Goal: Communication & Community: Answer question/provide support

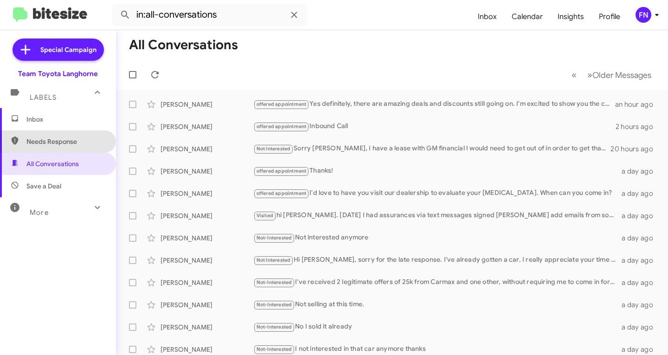
click at [69, 141] on span "Needs Response" at bounding box center [65, 141] width 79 height 9
type input "in:needs-response"
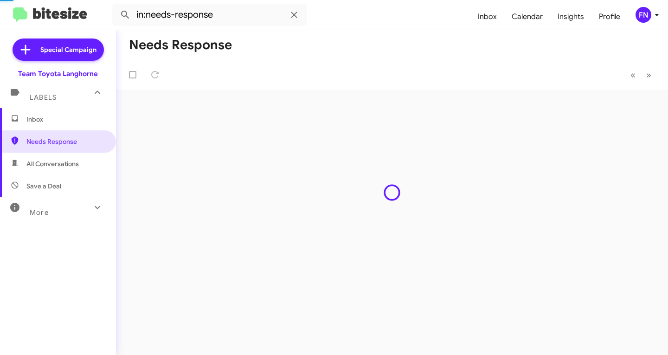
click at [65, 115] on span "Inbox" at bounding box center [65, 119] width 79 height 9
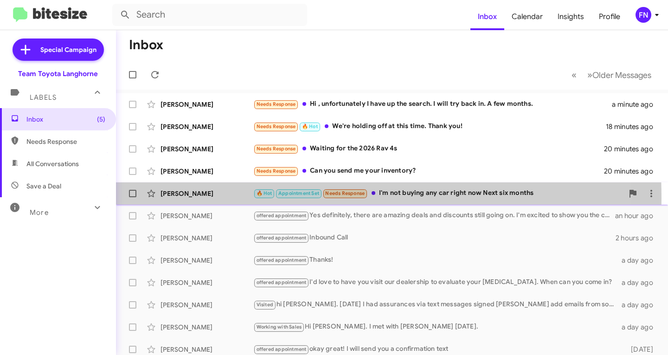
click at [175, 198] on div "[PERSON_NAME] 🔥 Hot Appointment Set Needs Response I'm not buying any car right…" at bounding box center [391, 193] width 537 height 19
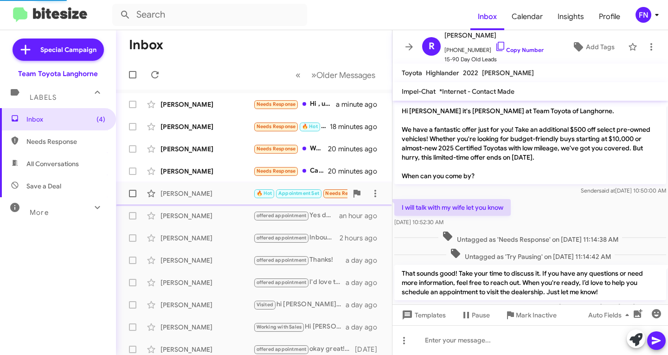
scroll to position [857, 0]
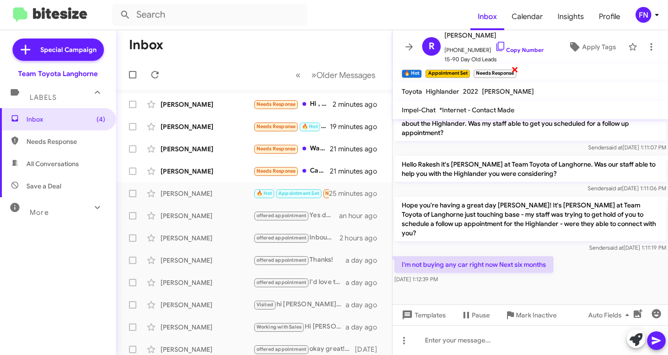
click at [512, 73] on small "Needs Response" at bounding box center [495, 74] width 43 height 8
click at [516, 71] on span "×" at bounding box center [514, 69] width 7 height 11
click at [226, 173] on div "[PERSON_NAME]" at bounding box center [206, 170] width 93 height 9
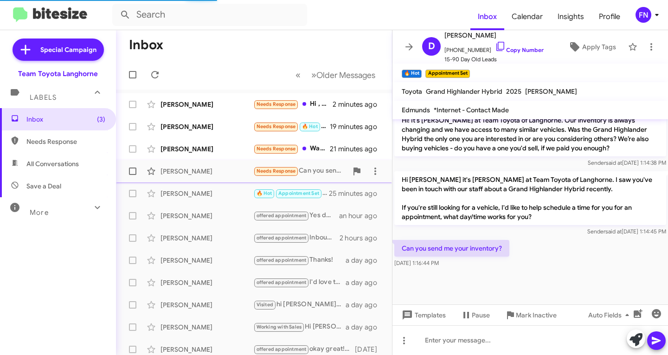
scroll to position [805, 0]
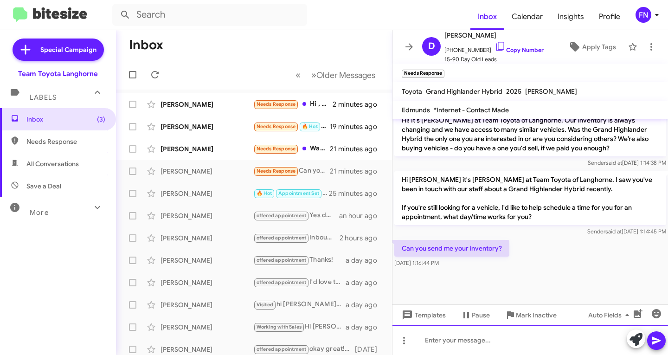
paste div
click at [521, 340] on div at bounding box center [529, 340] width 275 height 30
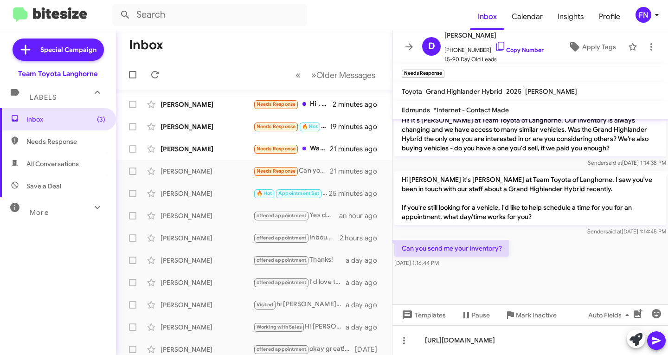
click at [653, 337] on icon at bounding box center [656, 341] width 9 height 8
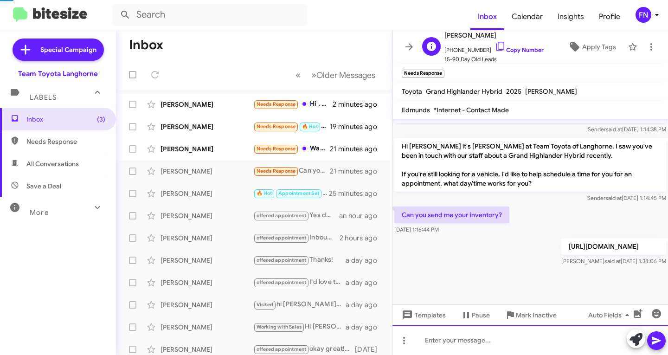
scroll to position [839, 0]
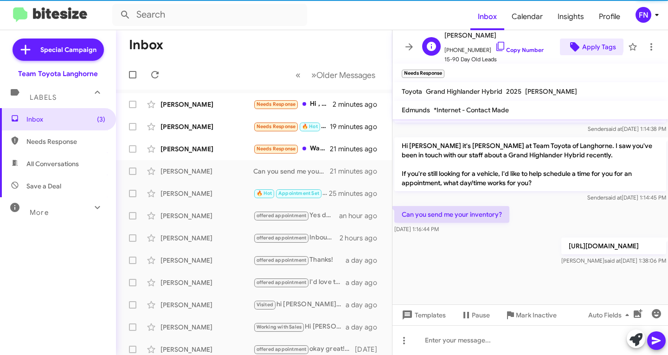
click at [585, 43] on span "Apply Tags" at bounding box center [599, 46] width 34 height 17
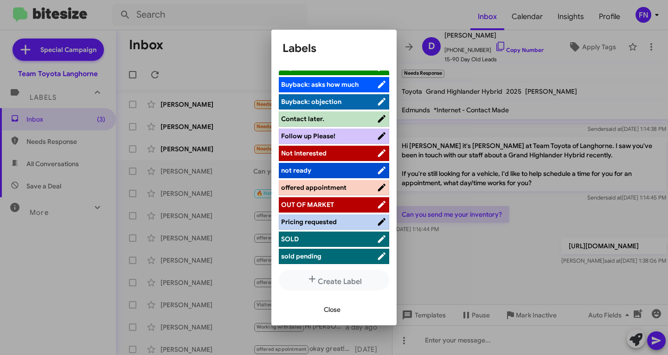
scroll to position [148, 0]
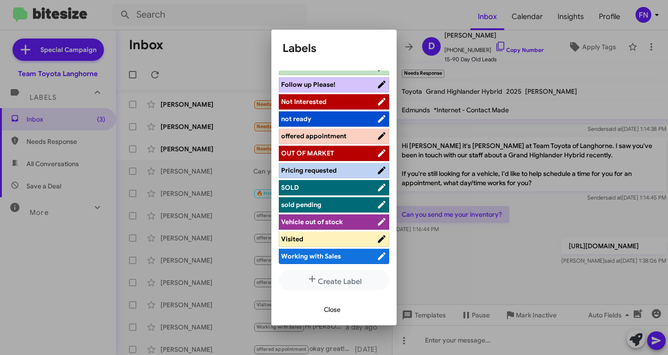
click at [319, 141] on li "offered appointment" at bounding box center [334, 135] width 110 height 15
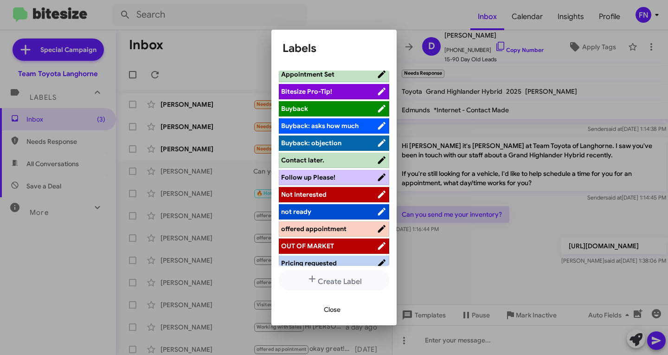
scroll to position [102, 0]
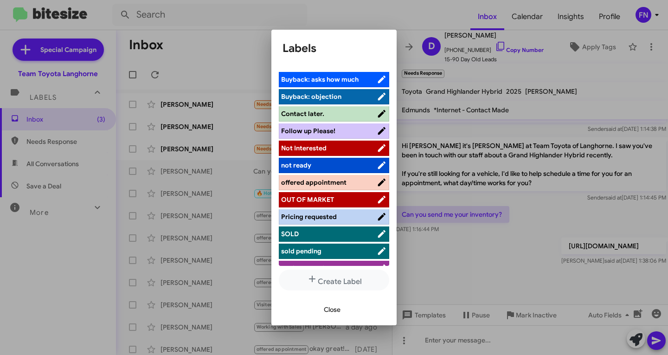
click at [326, 186] on span "offered appointment" at bounding box center [313, 182] width 65 height 8
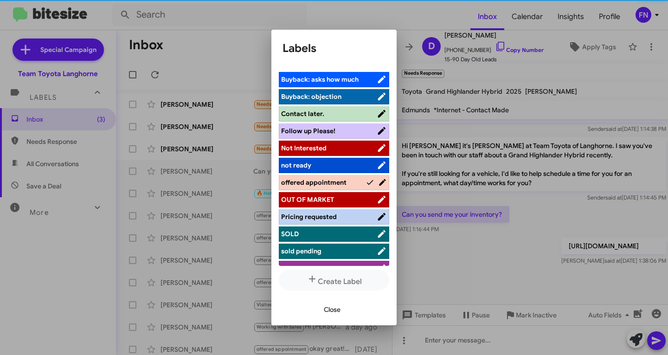
click at [320, 311] on button "Close" at bounding box center [332, 309] width 32 height 17
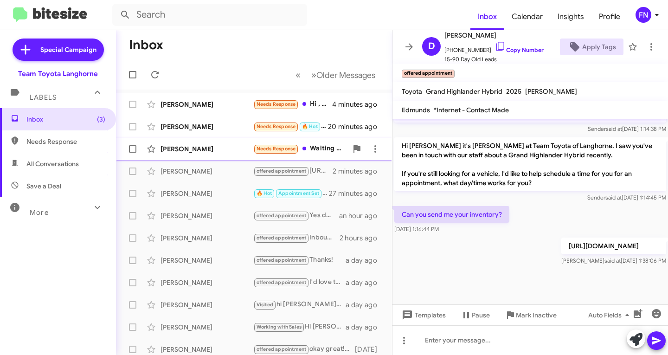
click at [229, 148] on div "[PERSON_NAME]" at bounding box center [206, 148] width 93 height 9
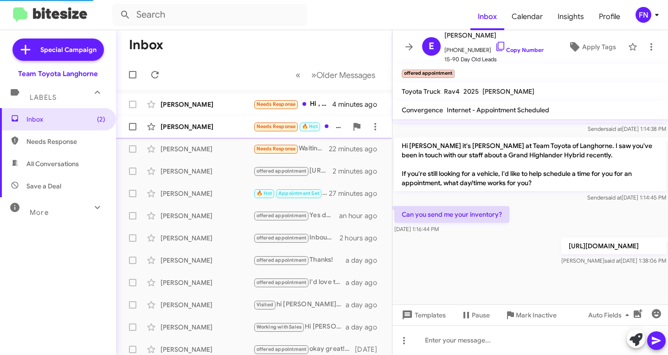
scroll to position [71, 0]
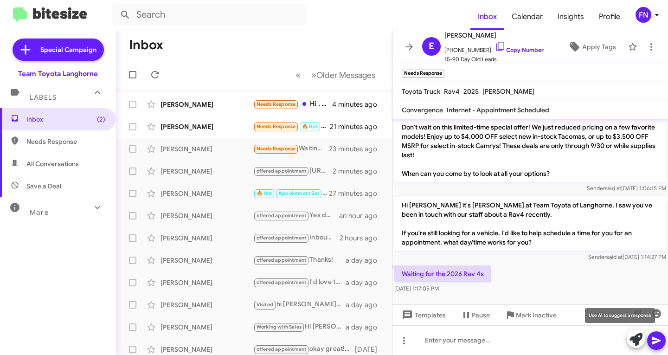
click at [638, 345] on icon at bounding box center [635, 339] width 13 height 13
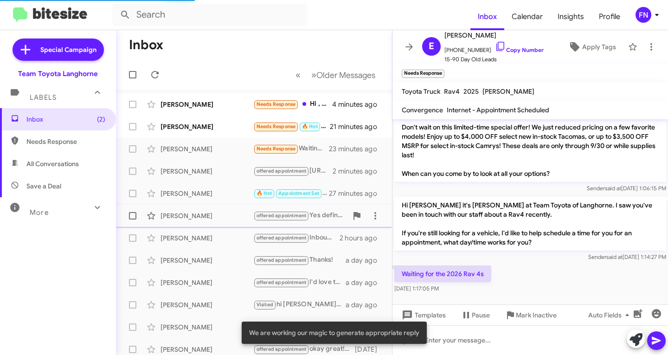
scroll to position [162, 0]
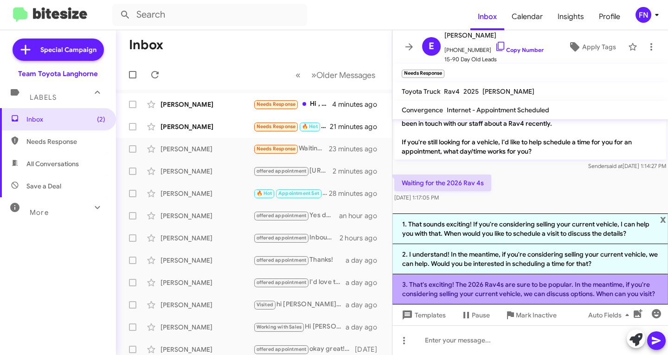
click at [588, 295] on li "3. That's exciting! The 2026 Rav4s are sure to be popular. In the meantime, if …" at bounding box center [529, 289] width 275 height 30
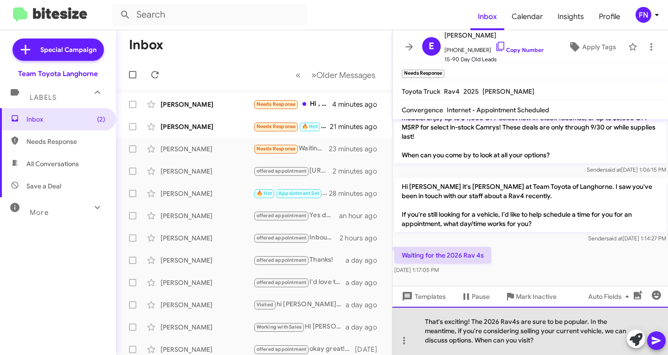
drag, startPoint x: 583, startPoint y: 348, endPoint x: 482, endPoint y: 346, distance: 101.6
click at [477, 346] on div "That's exciting! The 2026 Rav4s are sure to be popular. In the meantime, if you…" at bounding box center [529, 331] width 275 height 48
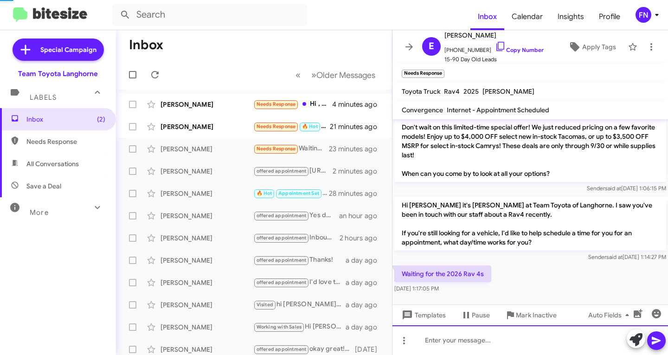
scroll to position [0, 0]
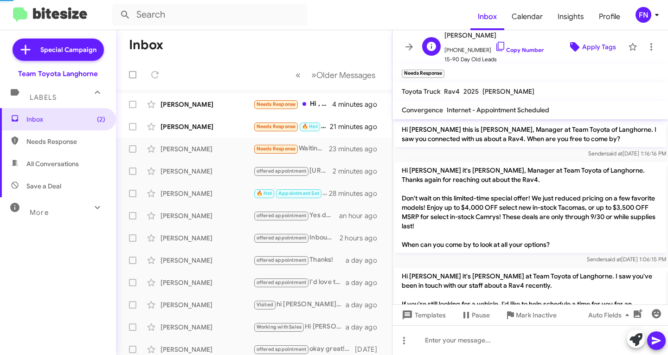
click at [583, 51] on span "Apply Tags" at bounding box center [599, 46] width 34 height 17
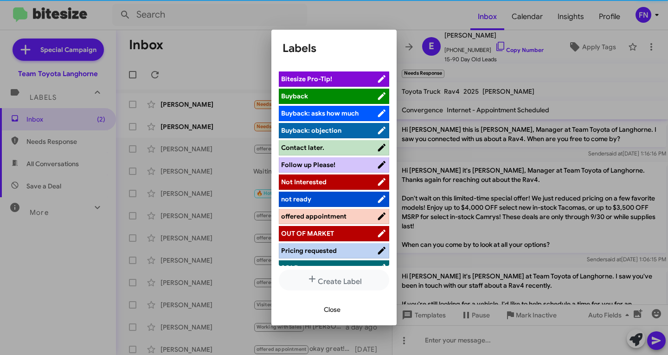
scroll to position [148, 0]
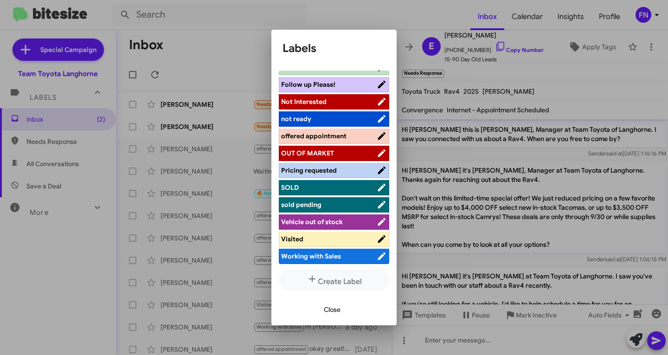
click at [344, 134] on span "offered appointment" at bounding box center [313, 136] width 65 height 8
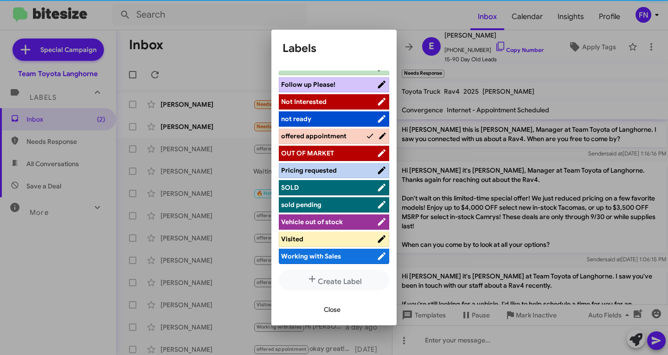
click at [337, 314] on span "Close" at bounding box center [332, 309] width 17 height 17
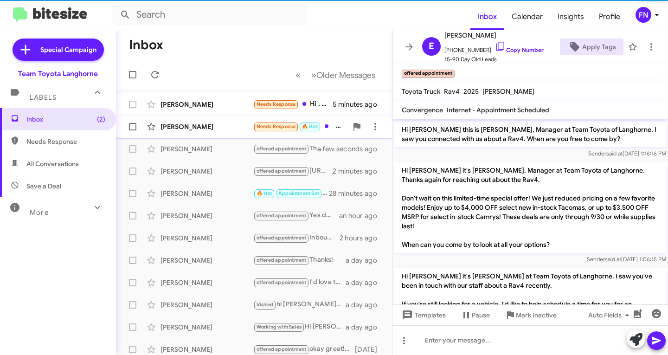
click at [175, 134] on div "Steve Luhmann Needs Response 🔥 Hot We're holding off at this time. Thank you! 2…" at bounding box center [253, 126] width 261 height 19
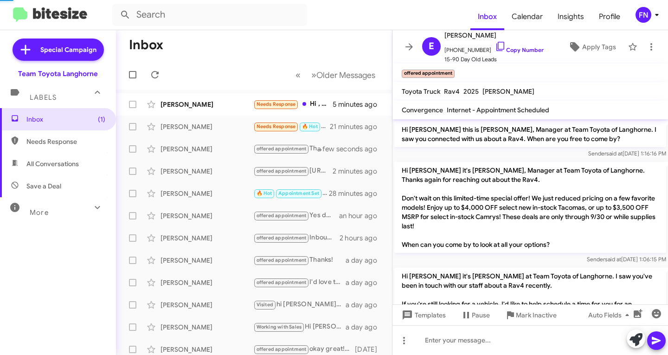
scroll to position [15, 0]
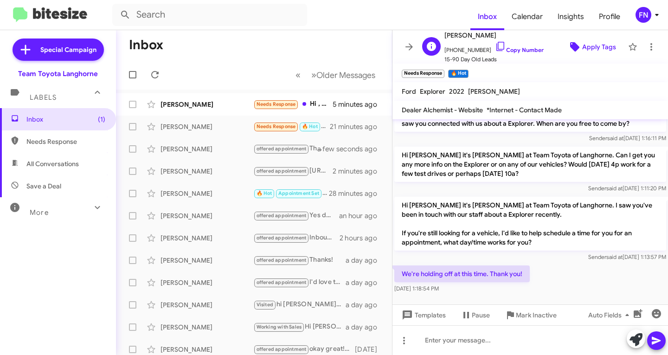
click at [582, 50] on span "Apply Tags" at bounding box center [599, 46] width 34 height 17
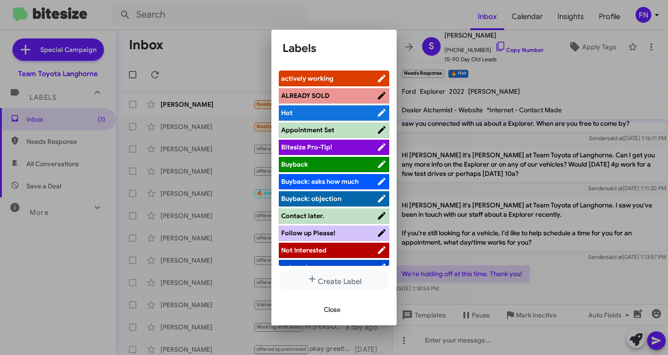
click at [320, 253] on span "Not Interested" at bounding box center [303, 250] width 45 height 8
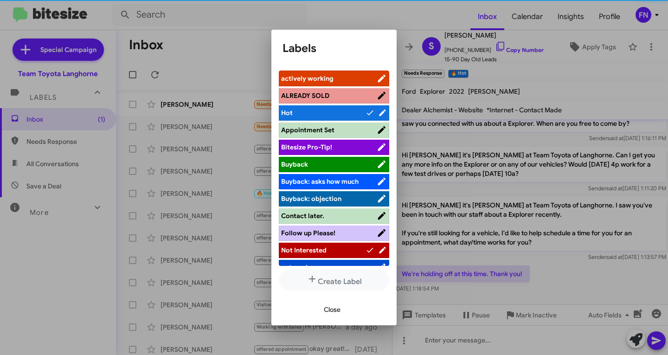
click at [334, 313] on span "Close" at bounding box center [332, 309] width 17 height 17
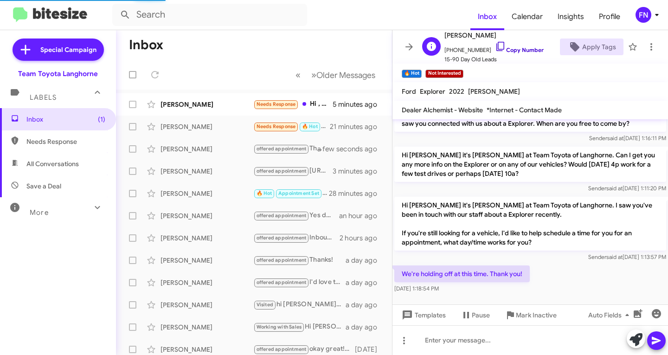
click at [507, 50] on link "Copy Number" at bounding box center [519, 49] width 49 height 7
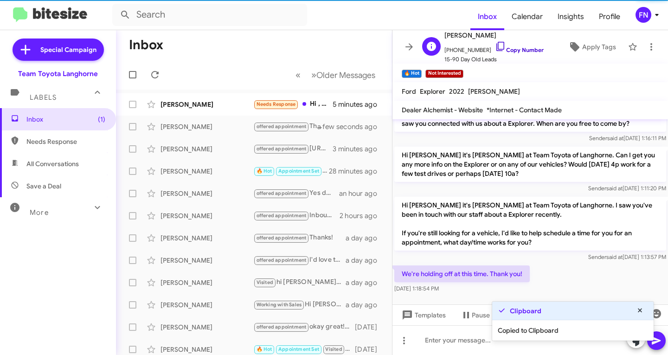
click at [507, 50] on link "Copy Number" at bounding box center [519, 49] width 49 height 7
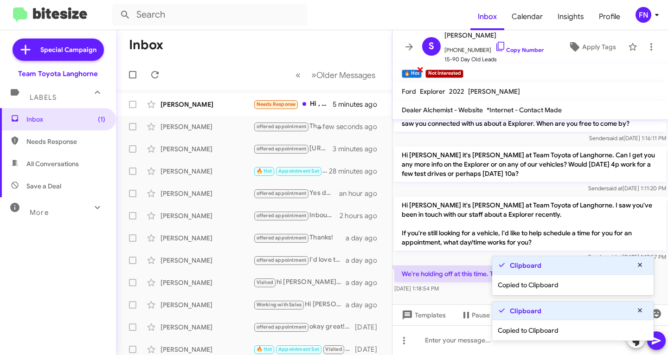
click at [418, 67] on span "×" at bounding box center [419, 69] width 7 height 11
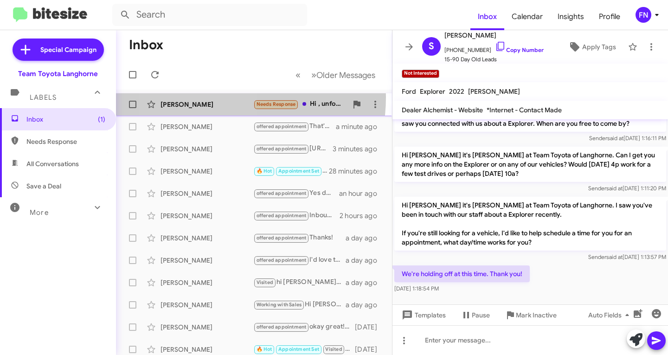
click at [203, 97] on div "George Elwell Needs Response Hi , unfortunately I have up the search. I will tr…" at bounding box center [253, 104] width 261 height 19
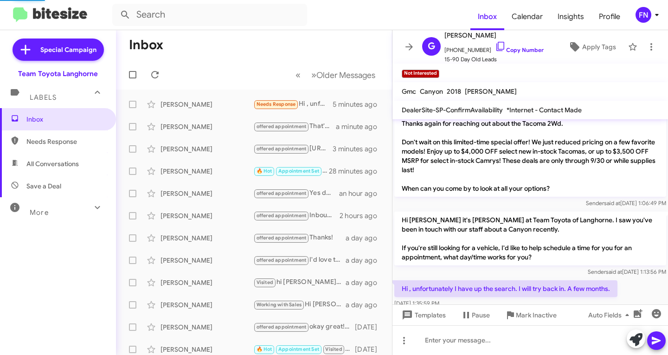
scroll to position [28, 0]
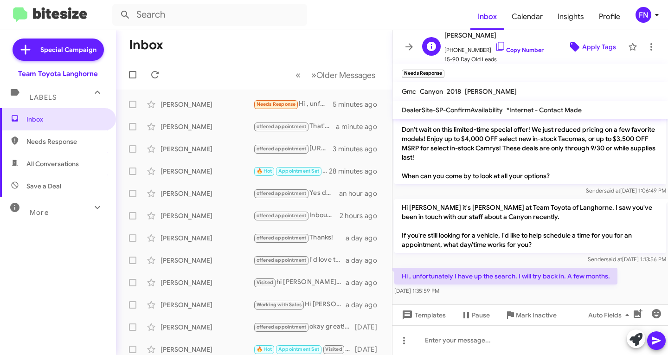
click at [570, 45] on icon at bounding box center [574, 46] width 9 height 9
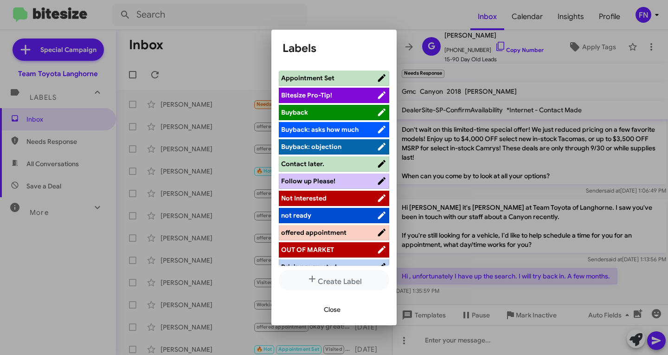
scroll to position [139, 0]
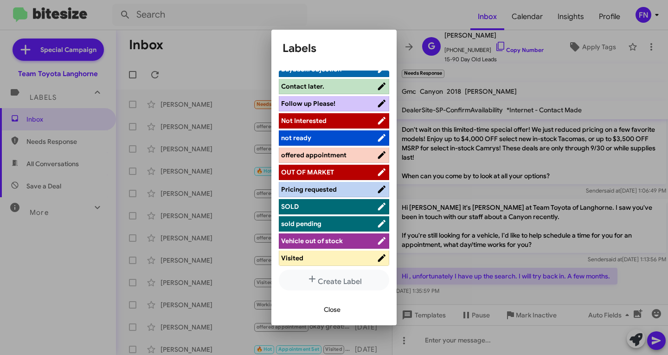
drag, startPoint x: 313, startPoint y: 95, endPoint x: 314, endPoint y: 78, distance: 16.8
click at [314, 78] on ul "actively working ALREADY SOLD Hot Appointment Set Bitesize Pro-Tip! Buyback Buy…" at bounding box center [334, 167] width 110 height 195
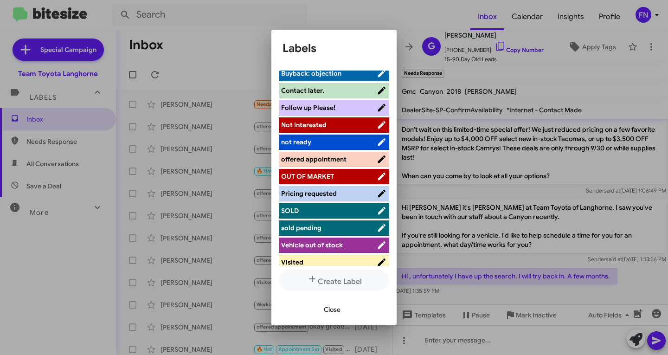
click at [314, 90] on span "Contact later." at bounding box center [302, 90] width 43 height 8
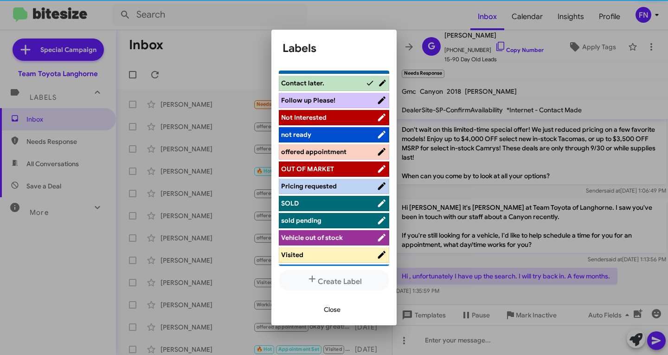
scroll to position [125, 0]
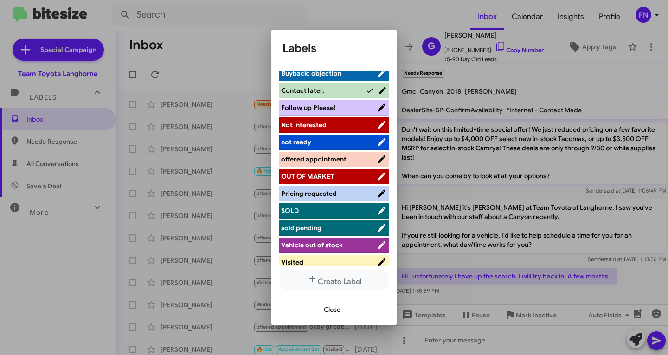
click at [333, 313] on span "Close" at bounding box center [332, 309] width 17 height 17
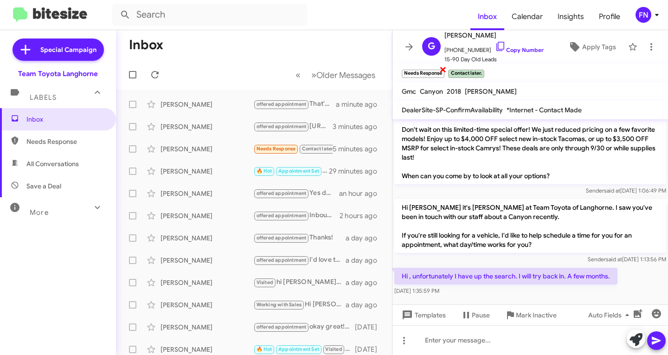
click at [445, 72] on span "×" at bounding box center [442, 69] width 7 height 11
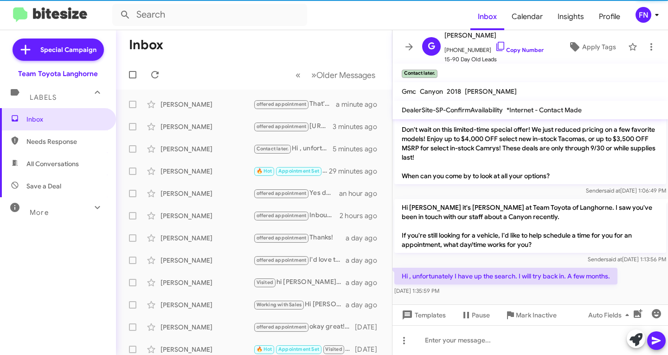
click at [90, 159] on span "All Conversations" at bounding box center [58, 164] width 116 height 22
type input "in:all-conversations"
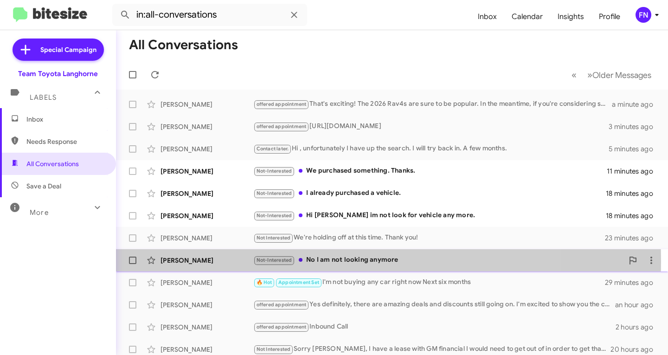
click at [198, 261] on div "Jonathan Niehoff" at bounding box center [206, 260] width 93 height 9
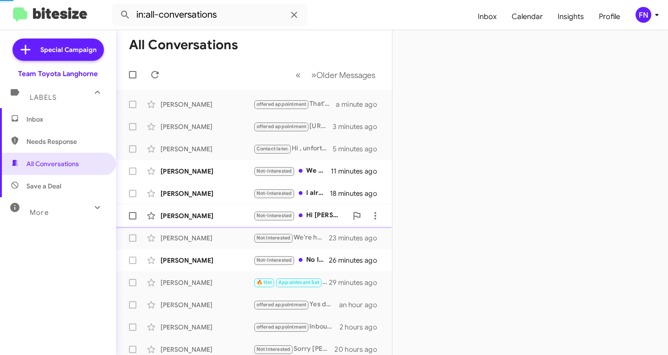
click at [205, 217] on div "Raj Gurung" at bounding box center [206, 215] width 93 height 9
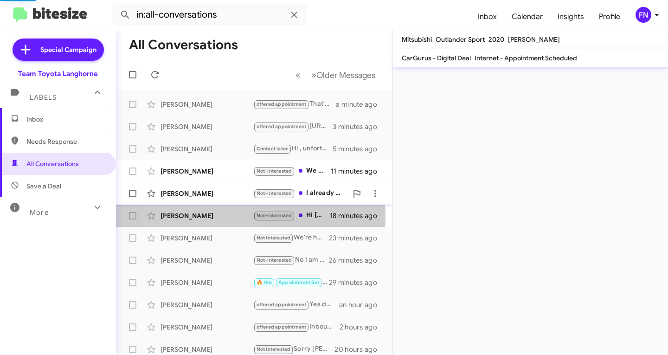
click at [208, 195] on div "William Marshall" at bounding box center [206, 193] width 93 height 9
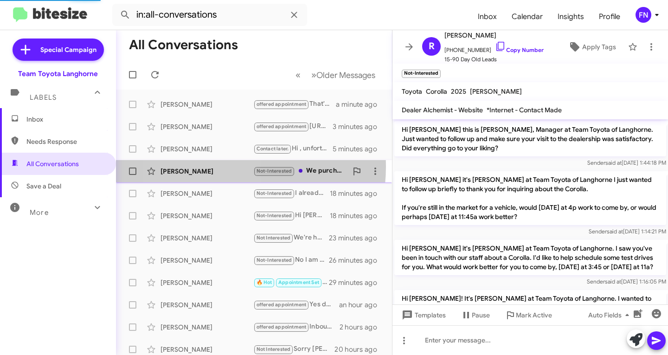
click at [205, 166] on div "Claude Smith Not-Interested We purchased something. Thanks. 11 minutes ago" at bounding box center [253, 171] width 261 height 19
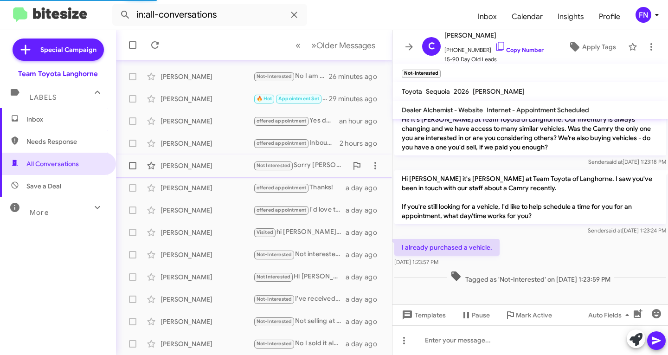
scroll to position [205, 0]
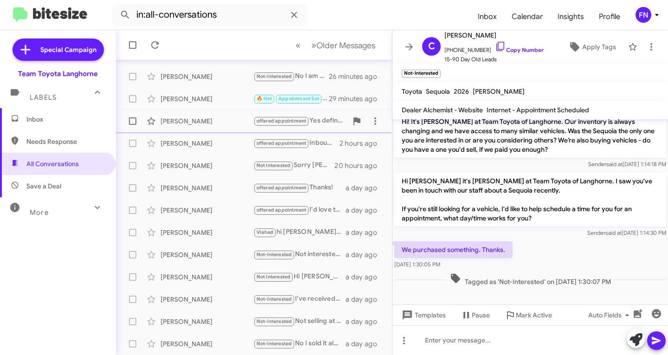
click at [197, 110] on span "Jeff Avery offered appointment Yes definitely, there are amazing deals and disc…" at bounding box center [254, 121] width 276 height 22
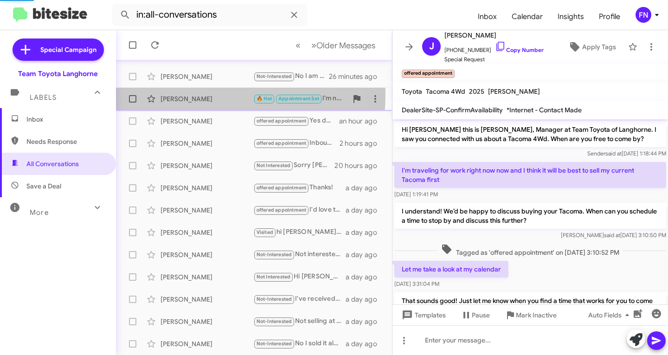
click at [198, 95] on div "[PERSON_NAME]" at bounding box center [206, 98] width 93 height 9
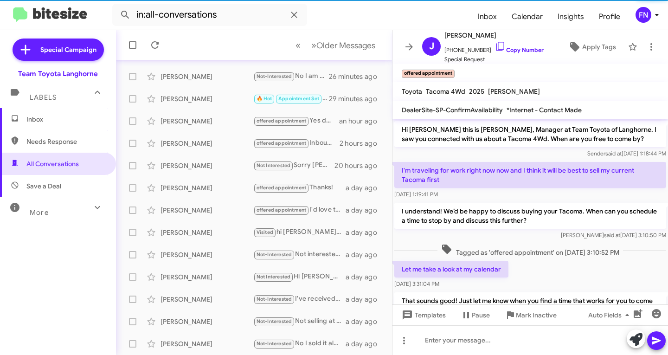
scroll to position [796, 0]
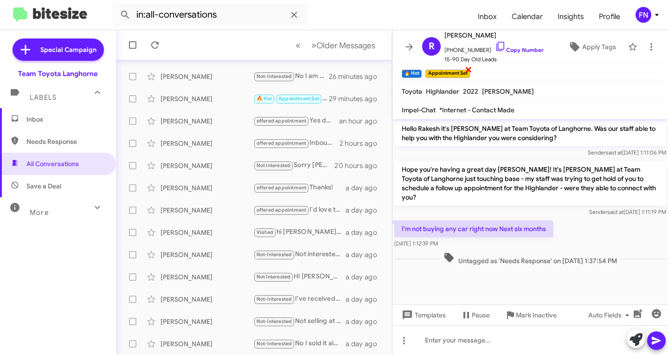
click at [468, 70] on span "×" at bounding box center [468, 69] width 7 height 11
click at [420, 71] on span "×" at bounding box center [419, 69] width 7 height 11
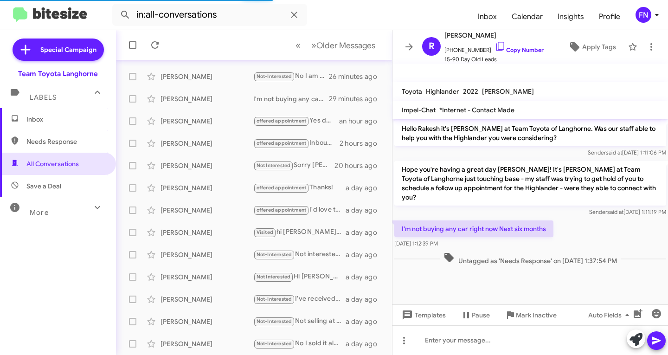
scroll to position [778, 0]
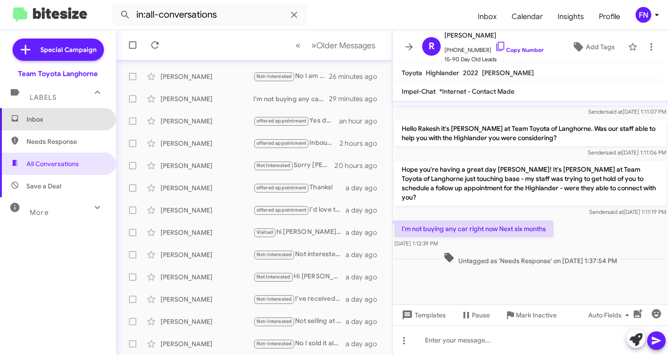
click at [65, 114] on span "Inbox" at bounding box center [58, 119] width 116 height 22
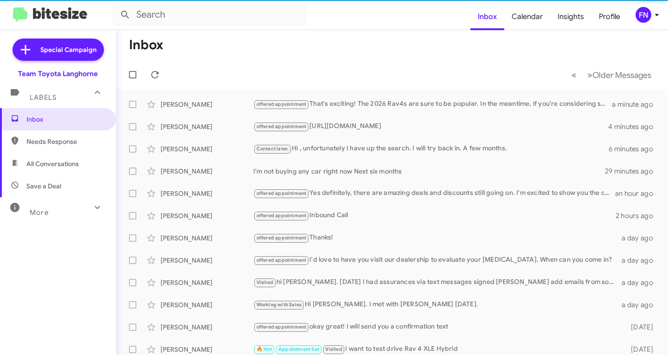
click at [68, 162] on span "All Conversations" at bounding box center [52, 163] width 52 height 9
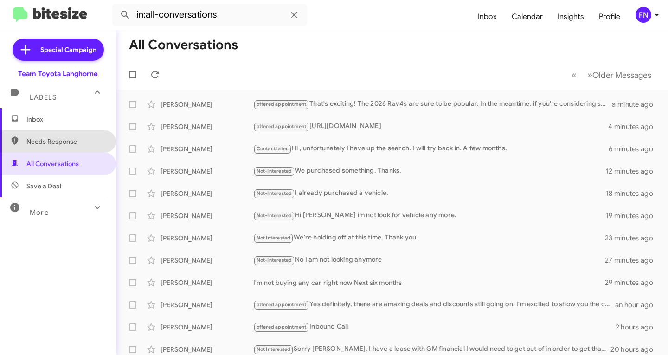
click at [71, 136] on span "Needs Response" at bounding box center [58, 141] width 116 height 22
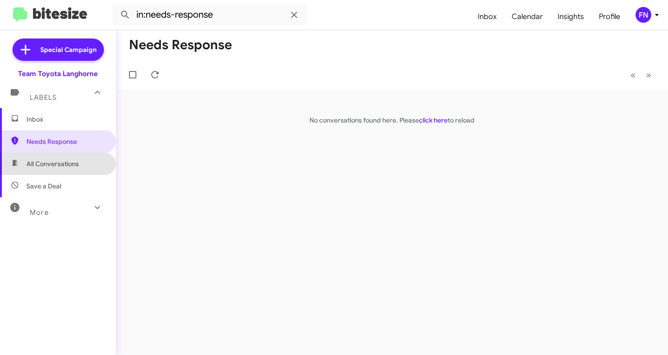
click at [65, 166] on span "All Conversations" at bounding box center [52, 163] width 52 height 9
type input "in:all-conversations"
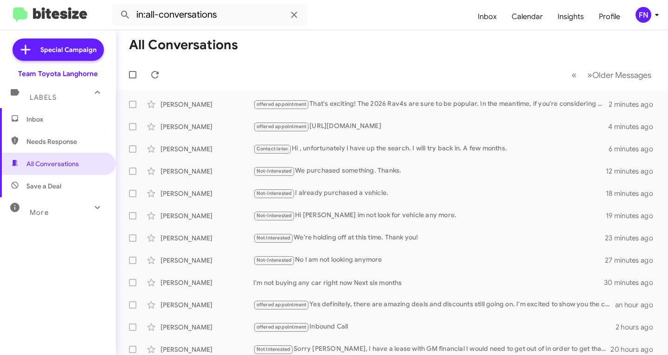
click at [644, 15] on div "FN" at bounding box center [643, 15] width 16 height 16
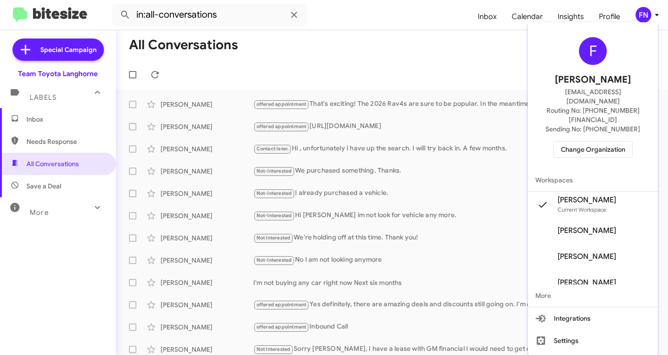
click at [621, 141] on span "Change Organization" at bounding box center [593, 149] width 64 height 16
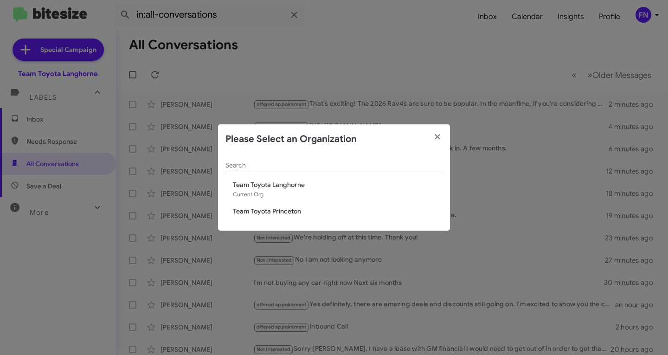
click at [293, 213] on span "Team Toyota Princeton" at bounding box center [338, 210] width 210 height 9
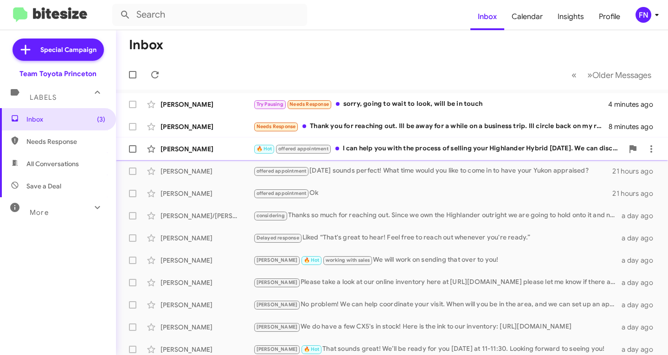
click at [470, 155] on div "Ibrahima Gueye 🔥 Hot offered appointment I can help you with the process of sel…" at bounding box center [391, 149] width 537 height 19
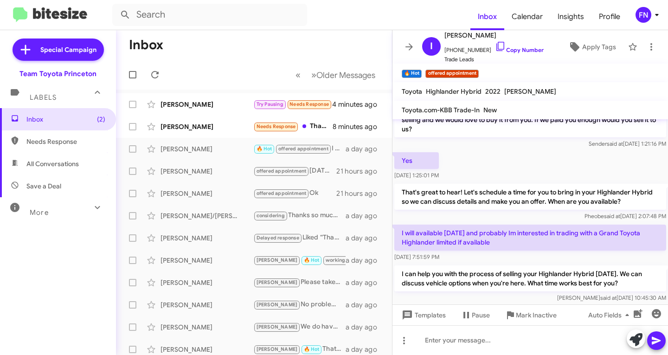
scroll to position [50, 0]
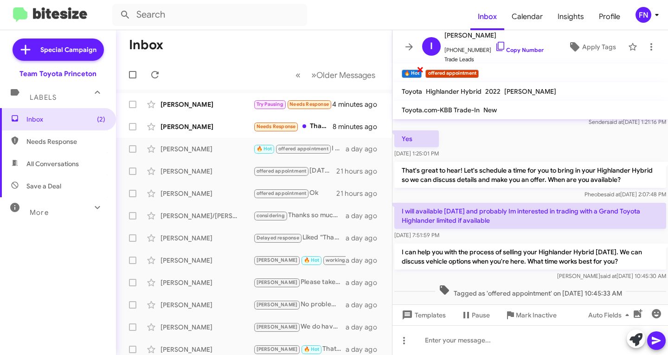
click at [421, 73] on span "×" at bounding box center [419, 69] width 7 height 11
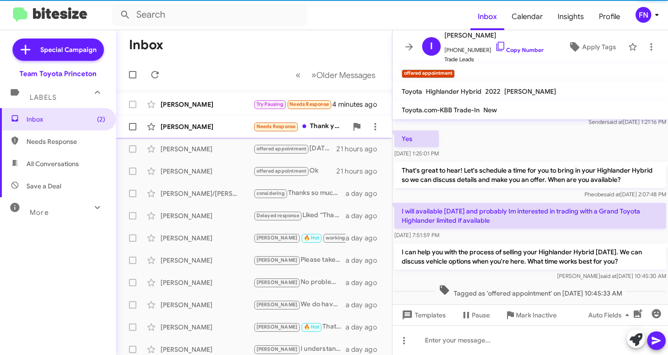
click at [167, 127] on div "Rocco Jones" at bounding box center [206, 126] width 93 height 9
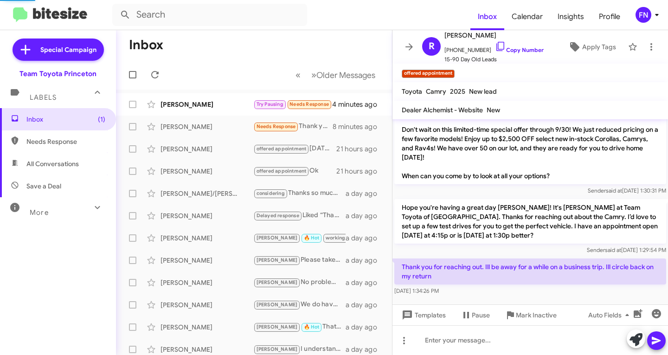
scroll to position [28, 0]
click at [602, 44] on span "Apply Tags" at bounding box center [599, 46] width 34 height 17
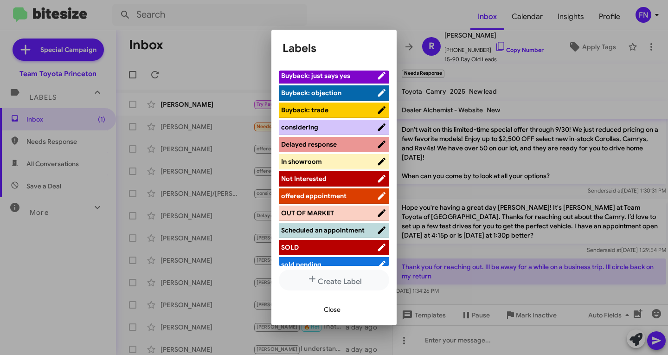
scroll to position [139, 0]
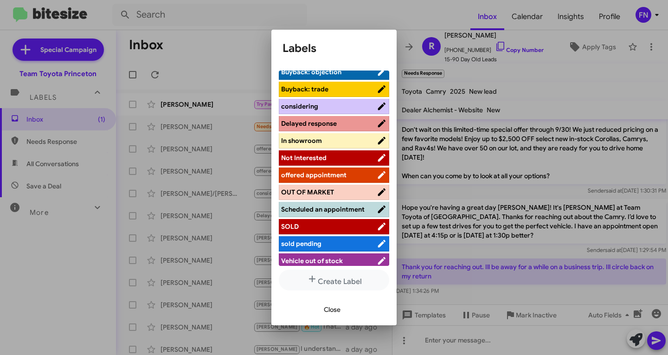
click at [339, 109] on span "considering" at bounding box center [329, 106] width 96 height 9
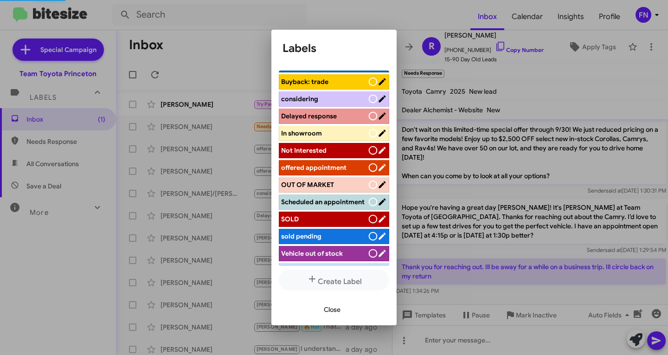
scroll to position [92, 0]
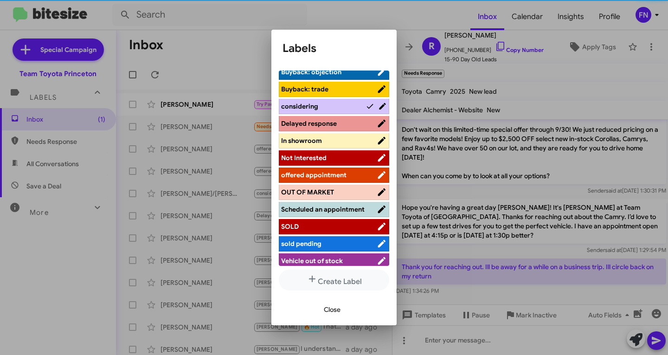
click at [333, 304] on span "Close" at bounding box center [332, 309] width 17 height 17
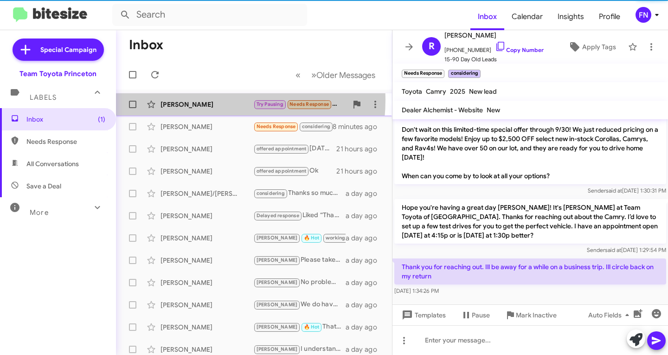
click at [186, 99] on div "Erik Jalajas Try Pausing Needs Response sorry, going to wait to look, will be i…" at bounding box center [253, 104] width 261 height 19
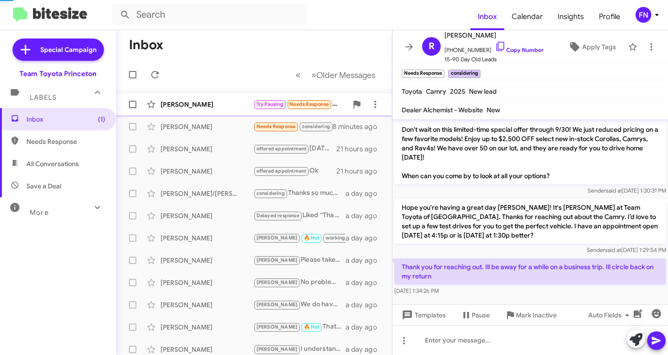
scroll to position [62, 0]
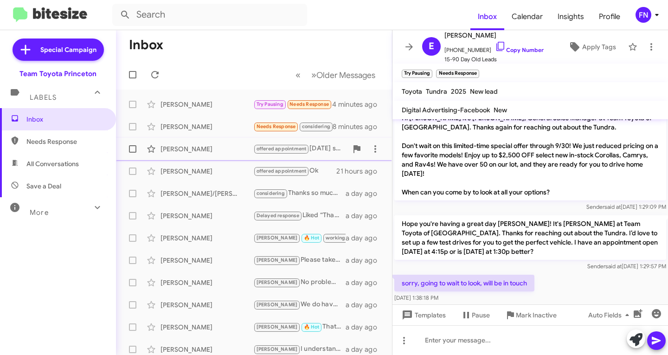
click at [189, 138] on span "Iryna Onatsko offered appointment Saturday sounds perfect! What time would you …" at bounding box center [254, 149] width 276 height 22
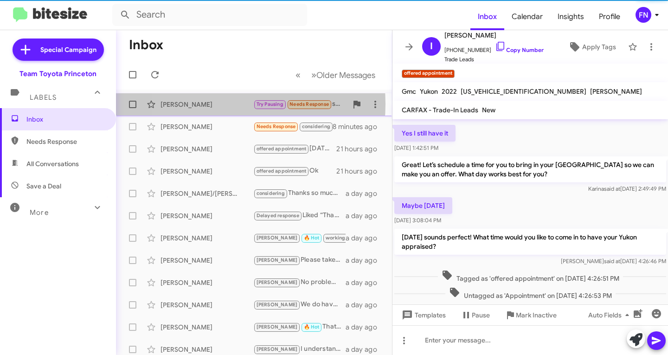
click at [210, 104] on div "Erik Jalajas" at bounding box center [206, 104] width 93 height 9
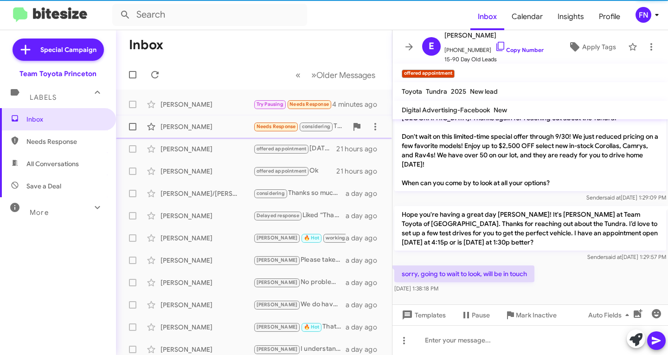
scroll to position [62, 0]
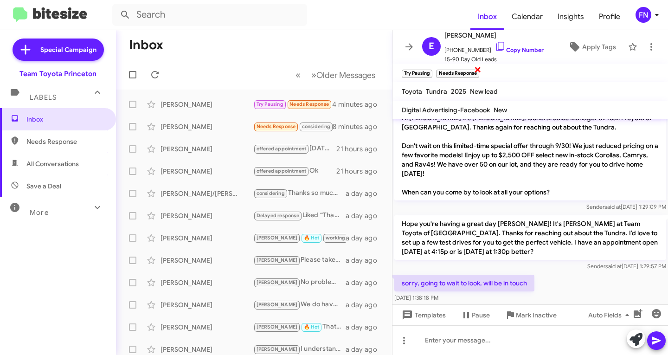
click at [475, 72] on span "×" at bounding box center [477, 69] width 7 height 11
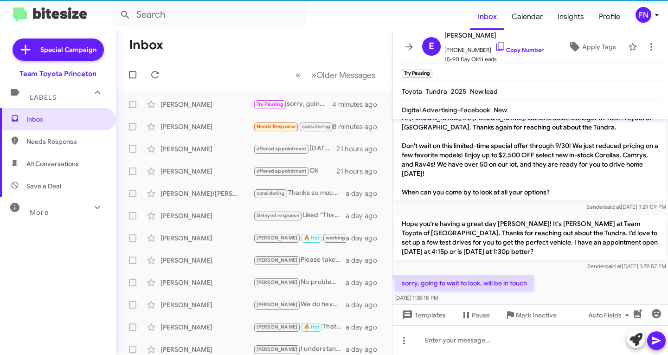
click at [432, 68] on span "×" at bounding box center [430, 69] width 6 height 11
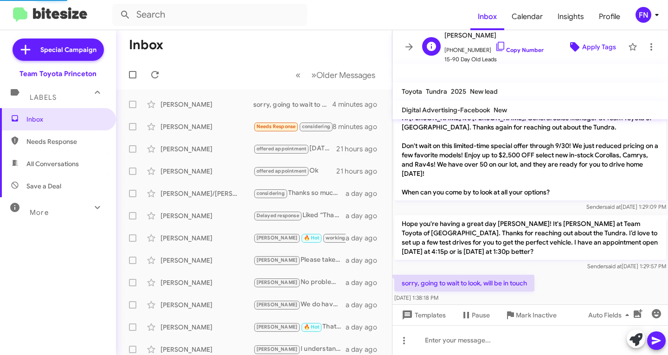
scroll to position [43, 0]
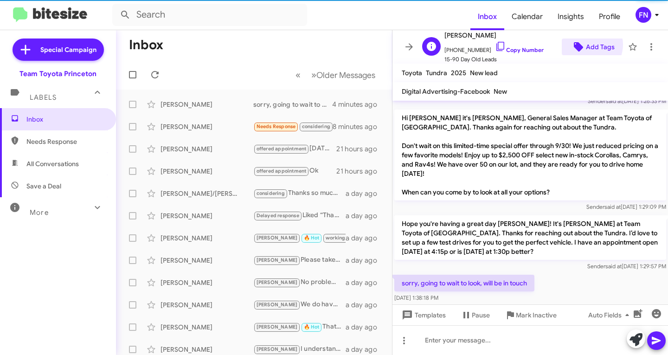
click at [586, 45] on span "Add Tags" at bounding box center [600, 46] width 29 height 17
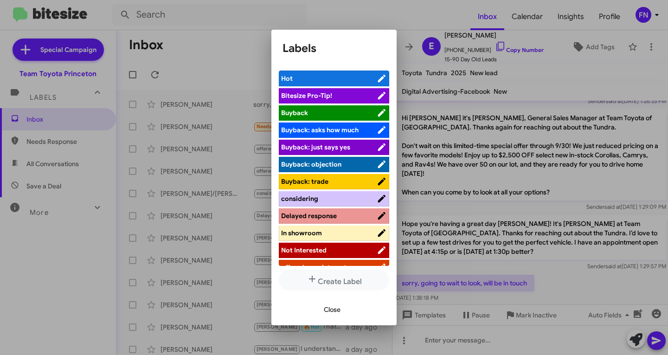
click at [340, 254] on span "Not Interested" at bounding box center [329, 249] width 96 height 9
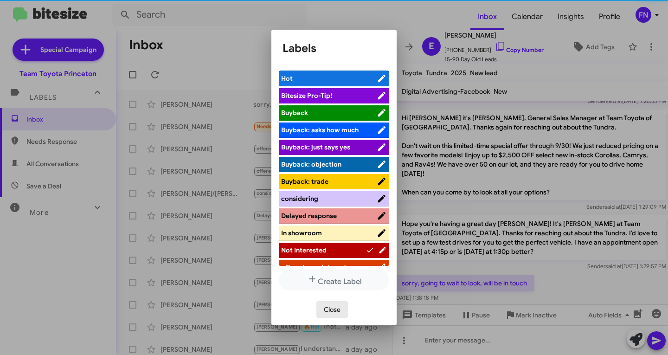
click at [329, 314] on span "Close" at bounding box center [332, 309] width 17 height 17
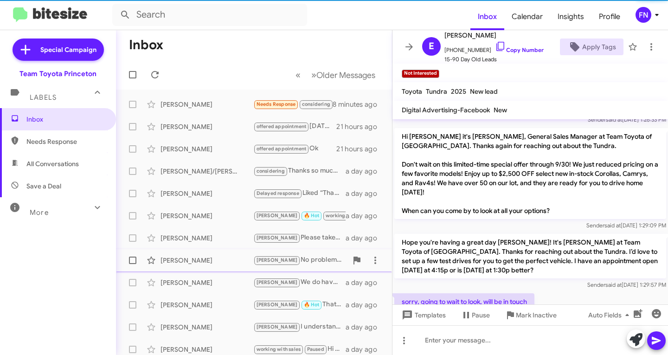
scroll to position [62, 0]
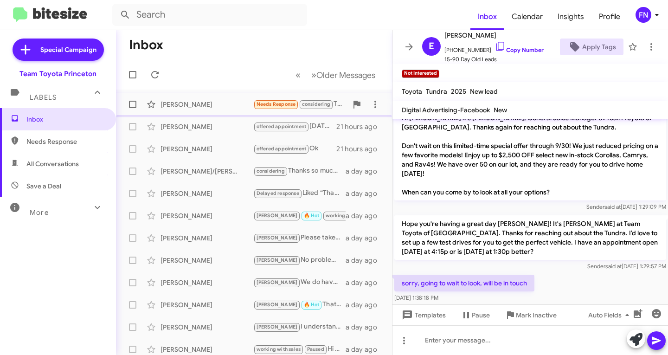
click at [203, 104] on div "Rocco Jones" at bounding box center [206, 104] width 93 height 9
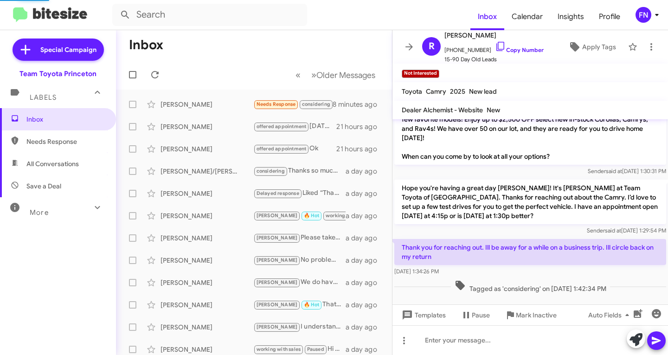
scroll to position [47, 0]
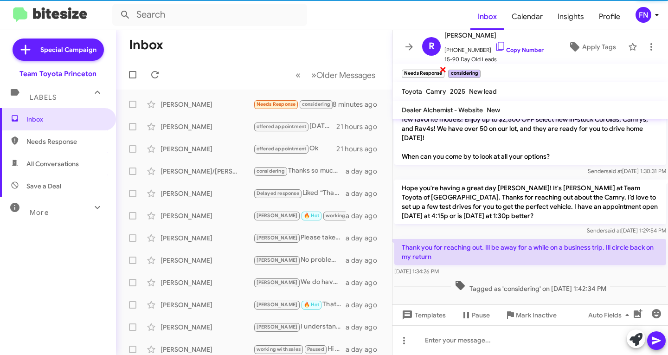
click at [444, 69] on span "×" at bounding box center [442, 69] width 7 height 11
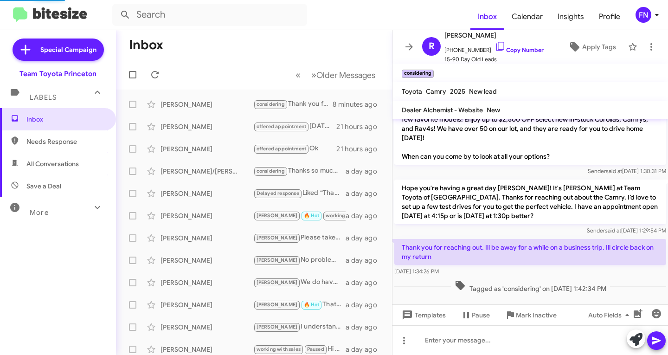
click at [59, 172] on span "All Conversations" at bounding box center [58, 164] width 116 height 22
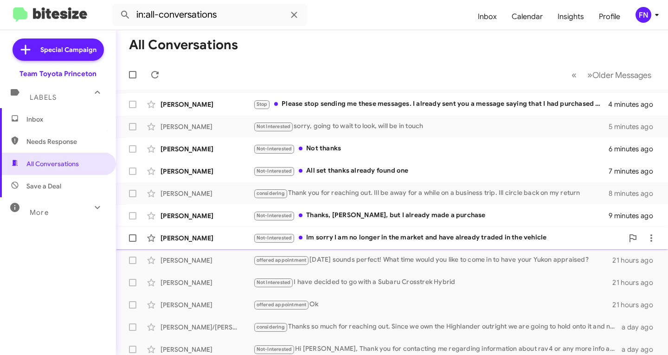
click at [354, 246] on div "John Schuyler Not-Interested Im sorry I am no longer in the market and have alr…" at bounding box center [391, 238] width 537 height 19
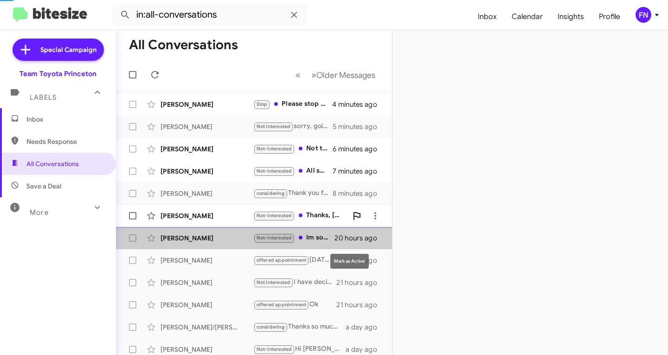
click at [352, 224] on button at bounding box center [356, 215] width 19 height 19
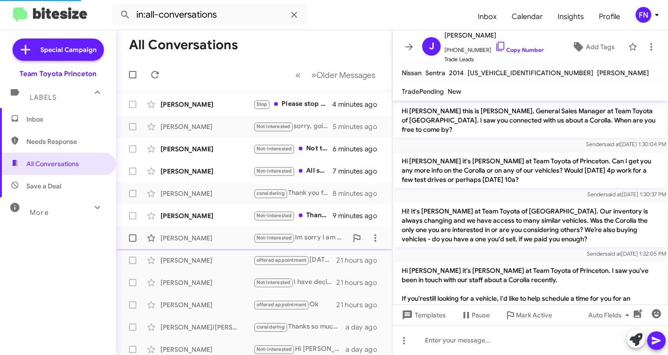
scroll to position [889, 0]
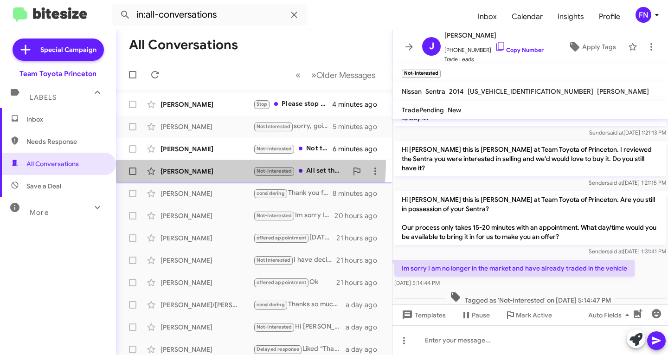
click at [210, 163] on div "Jeremy Wich Not-Interested All set thanks already found one 7 minutes ago" at bounding box center [253, 171] width 261 height 19
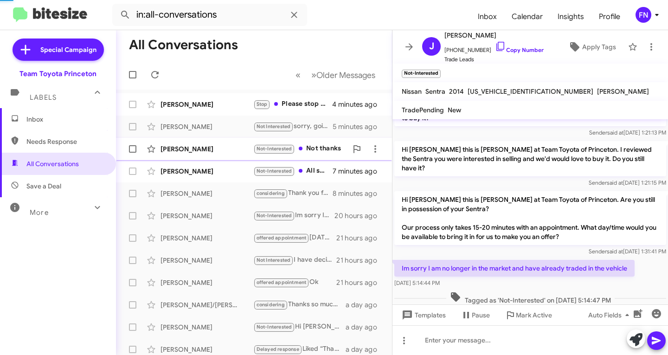
click at [213, 145] on div "Daniel Sullivan" at bounding box center [206, 148] width 93 height 9
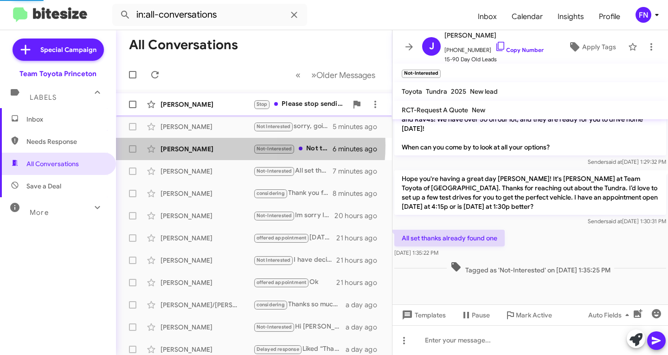
click at [218, 104] on div "Bernard Tenenbaum" at bounding box center [206, 104] width 93 height 9
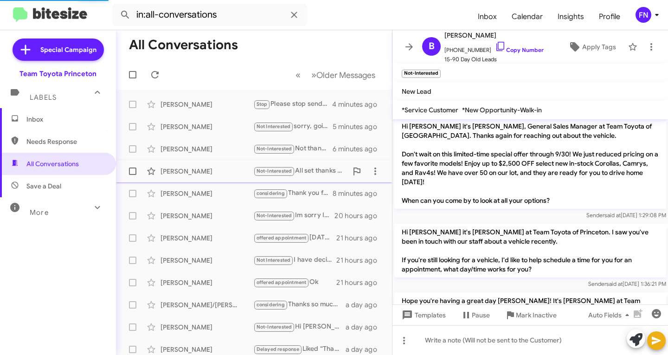
scroll to position [151, 0]
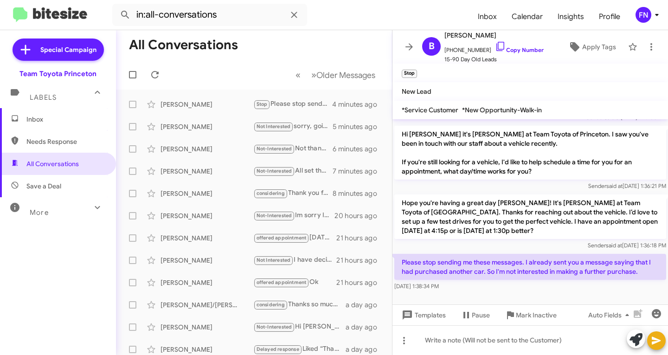
click at [57, 138] on span "Needs Response" at bounding box center [65, 141] width 79 height 9
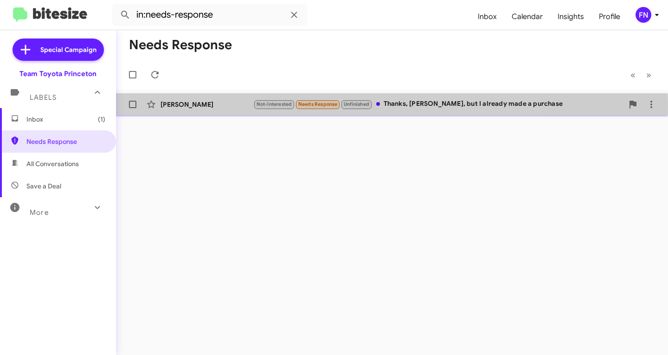
click at [192, 106] on div "Dave Cooper" at bounding box center [206, 104] width 93 height 9
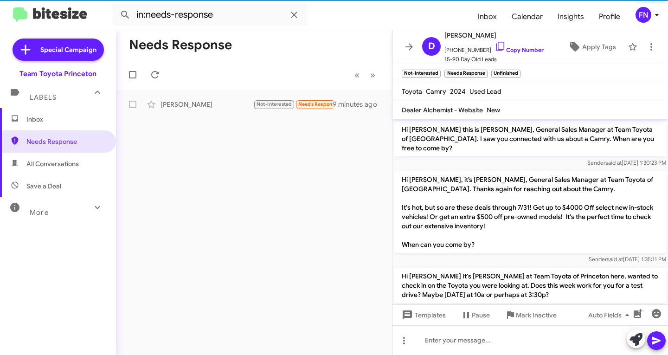
scroll to position [656, 0]
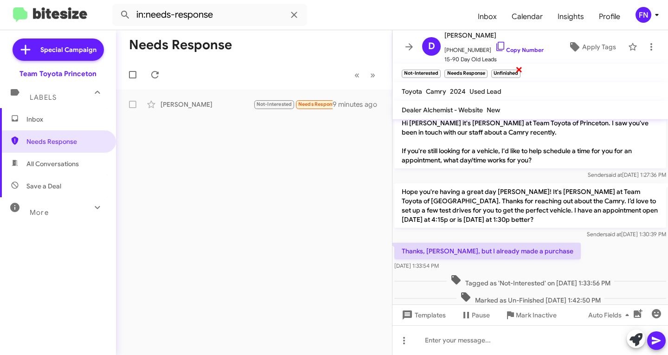
click at [519, 71] on span "×" at bounding box center [518, 69] width 7 height 11
click at [50, 156] on span "All Conversations" at bounding box center [58, 164] width 116 height 22
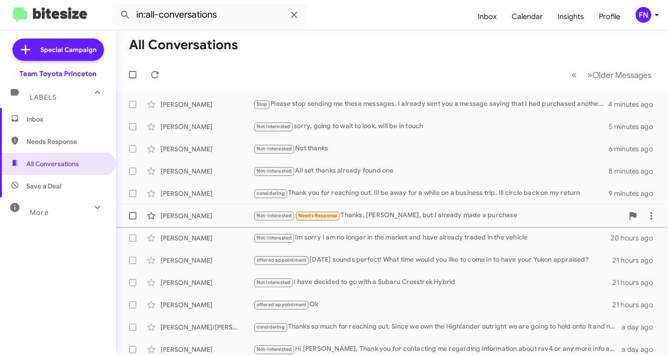
click at [360, 205] on span "Dave Cooper Not-Interested Needs Response Thanks, Andrew, but I already made a …" at bounding box center [392, 216] width 552 height 22
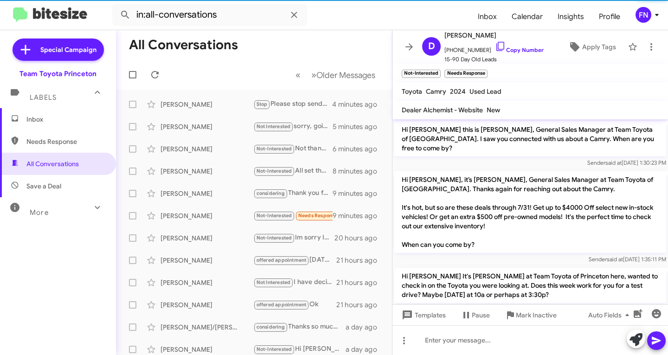
scroll to position [675, 0]
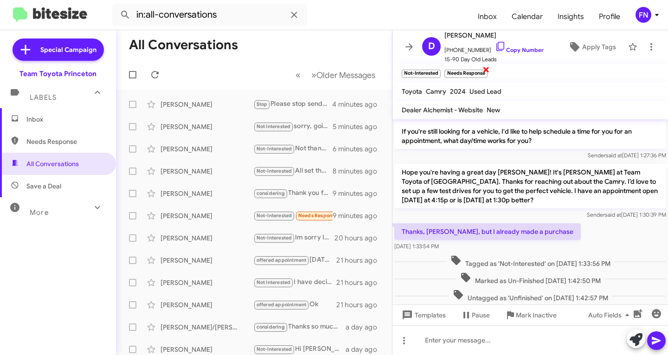
click at [487, 65] on span "×" at bounding box center [485, 69] width 7 height 11
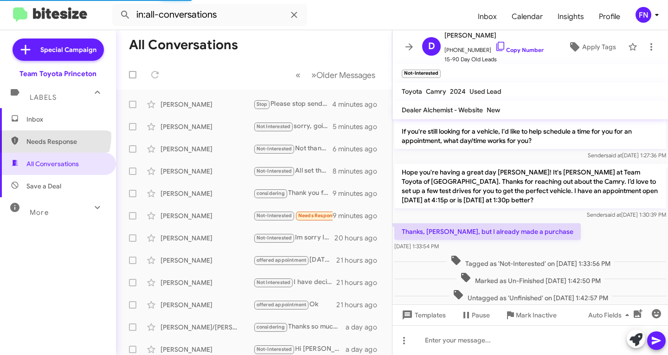
click at [54, 136] on span "Needs Response" at bounding box center [58, 141] width 116 height 22
type input "in:needs-response"
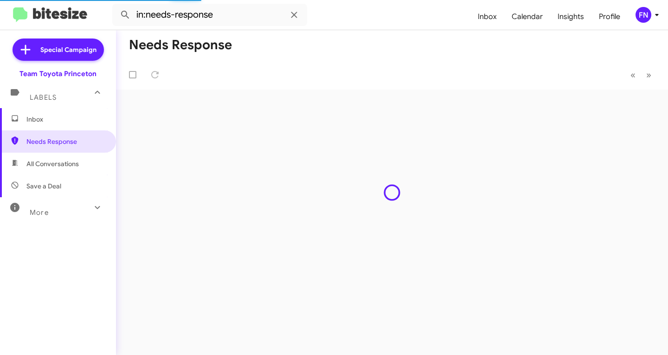
click at [54, 124] on span "Inbox" at bounding box center [58, 119] width 116 height 22
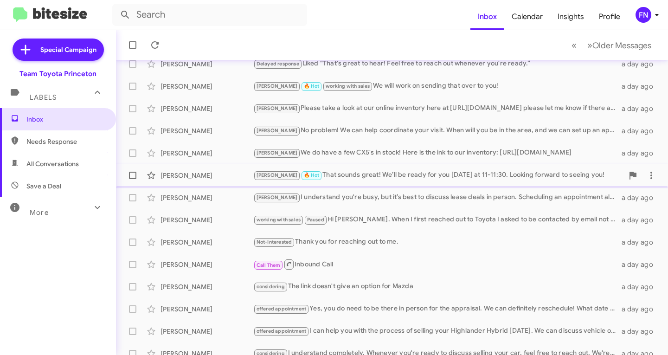
scroll to position [184, 0]
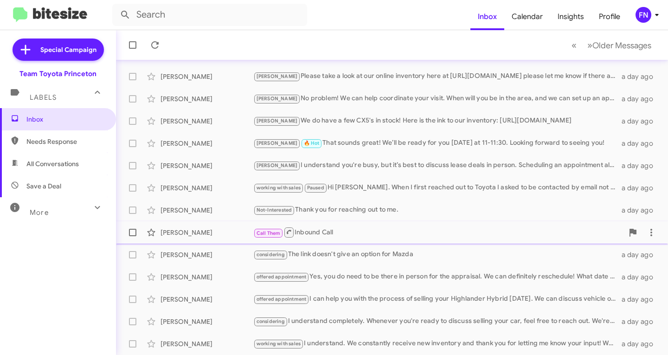
click at [332, 229] on div "Call Them Inbound Call" at bounding box center [438, 232] width 370 height 12
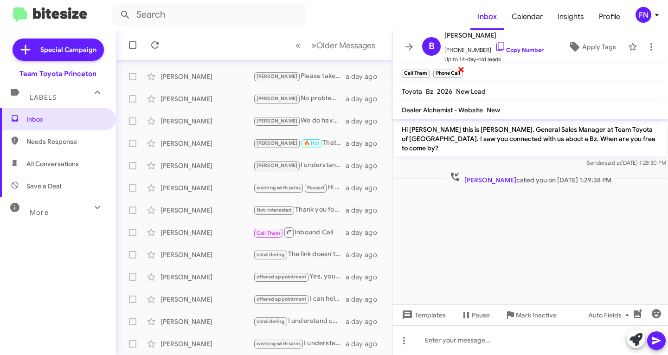
click at [459, 67] on span "×" at bounding box center [460, 69] width 7 height 11
click at [429, 70] on span "×" at bounding box center [427, 69] width 7 height 11
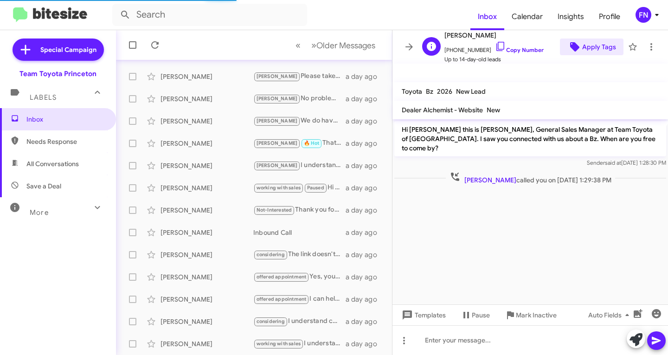
click at [595, 38] on span "Apply Tags" at bounding box center [599, 46] width 34 height 17
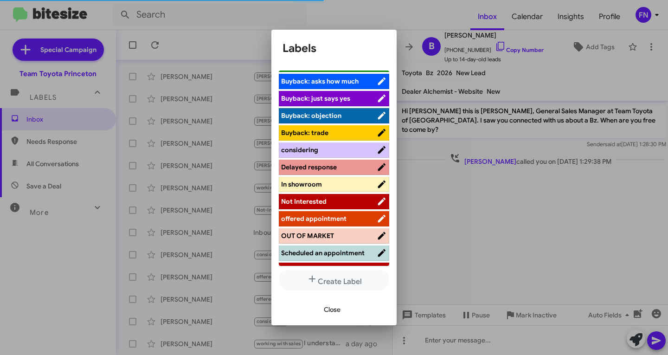
scroll to position [46, 0]
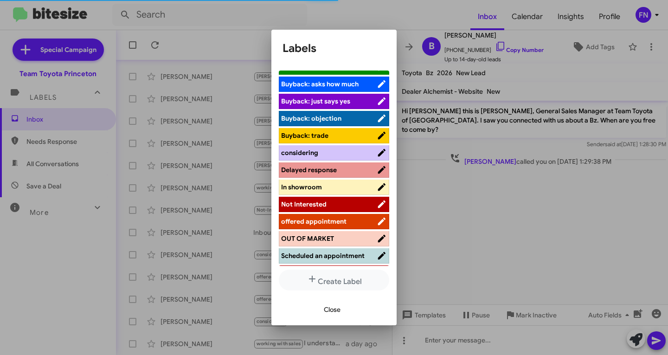
click at [321, 152] on span "considering" at bounding box center [329, 152] width 96 height 9
click at [337, 316] on span "Close" at bounding box center [332, 309] width 17 height 17
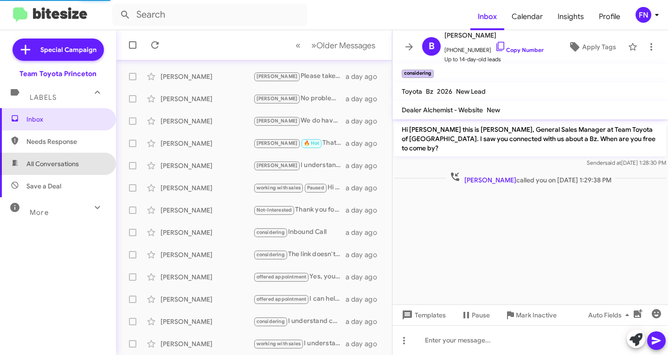
click at [86, 159] on span "All Conversations" at bounding box center [58, 164] width 116 height 22
type input "in:all-conversations"
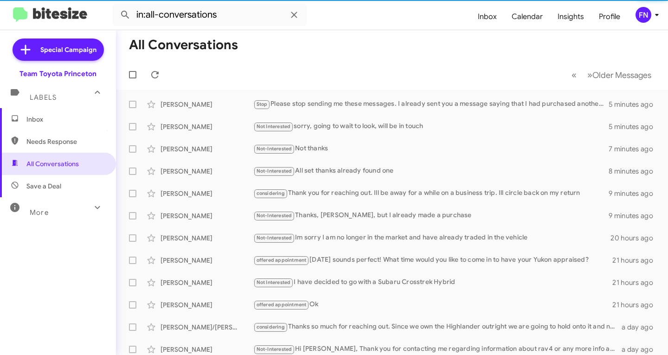
click at [650, 15] on div "FN" at bounding box center [643, 15] width 16 height 16
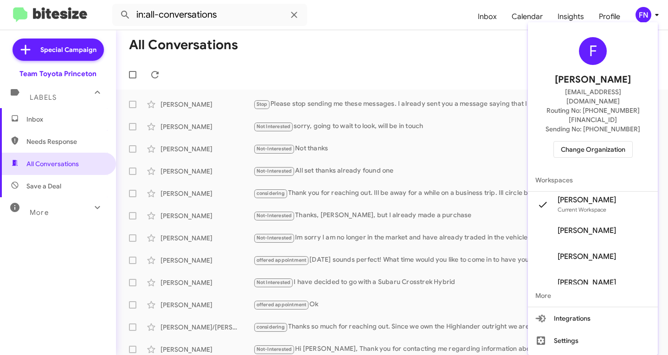
click at [570, 141] on span "Change Organization" at bounding box center [593, 149] width 64 height 16
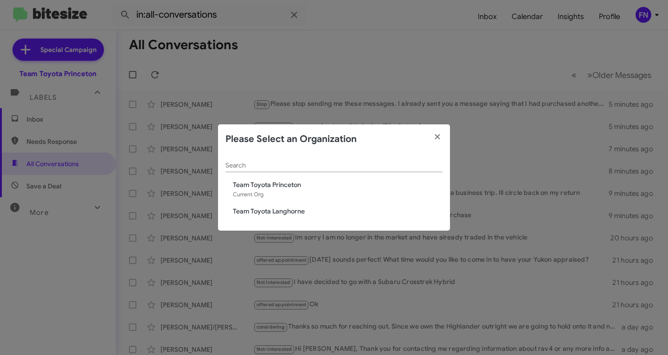
click at [302, 210] on span "Team Toyota Langhorne" at bounding box center [338, 210] width 210 height 9
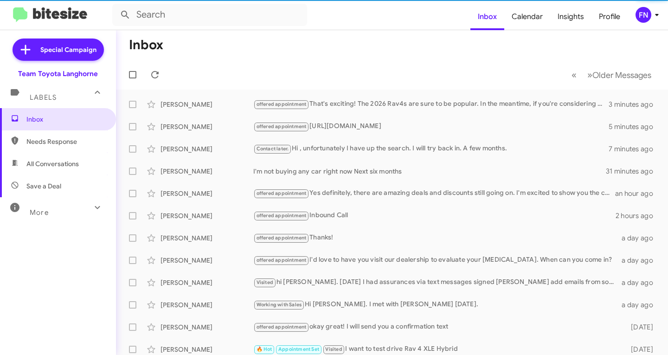
click at [74, 179] on span "Save a Deal" at bounding box center [58, 186] width 116 height 22
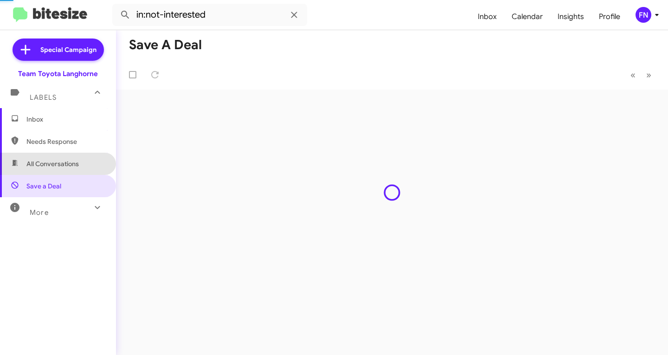
click at [79, 171] on span "All Conversations" at bounding box center [58, 164] width 116 height 22
type input "in:all-conversations"
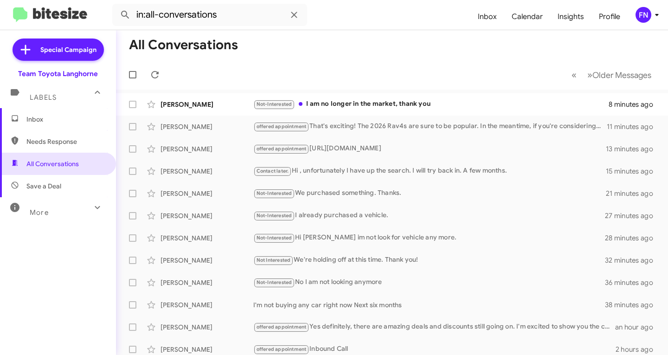
click at [89, 127] on span "Inbox" at bounding box center [58, 119] width 116 height 22
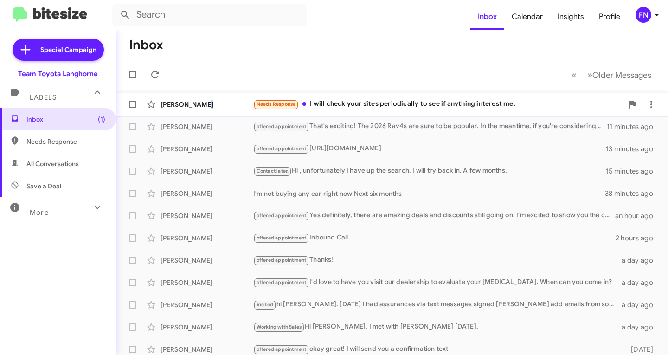
click at [204, 95] on span "Feroz Abdulkader Needs Response I will check your sites periodically to see if …" at bounding box center [392, 104] width 552 height 22
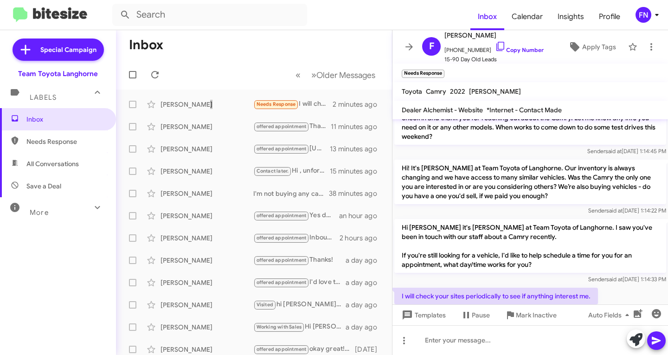
scroll to position [139, 0]
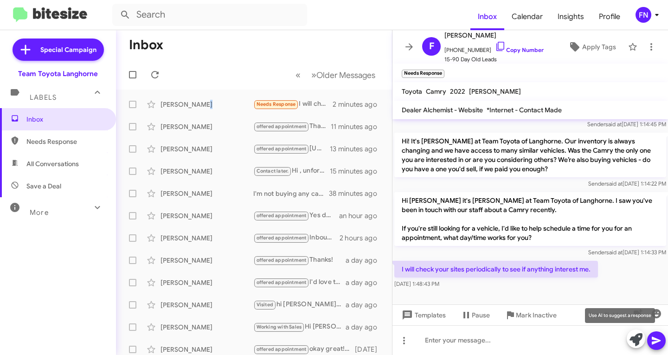
click at [631, 343] on icon at bounding box center [635, 339] width 13 height 13
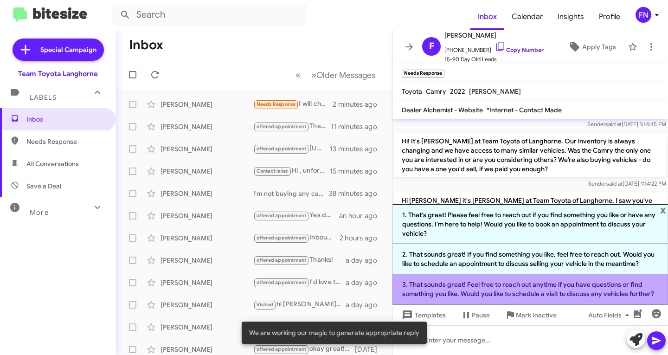
click at [510, 292] on li "3. That sounds great! Feel free to reach out anytime if you have questions or f…" at bounding box center [529, 289] width 275 height 30
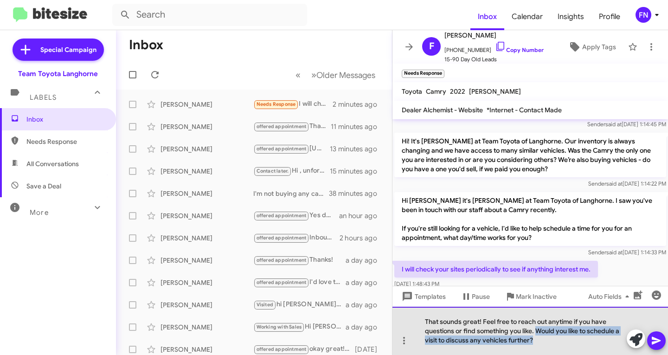
drag, startPoint x: 560, startPoint y: 342, endPoint x: 536, endPoint y: 333, distance: 25.7
click at [536, 333] on div "That sounds great! Feel free to reach out anytime if you have questions or find…" at bounding box center [529, 331] width 275 height 48
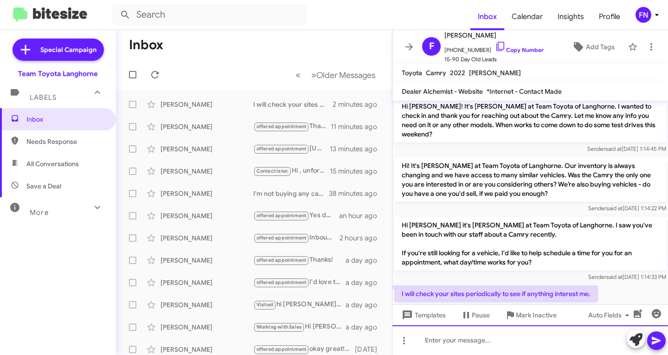
scroll to position [163, 0]
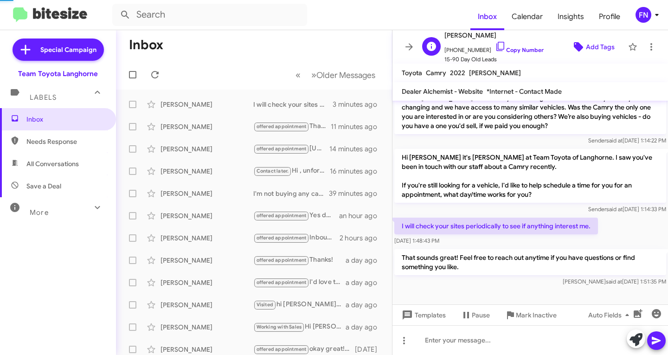
click at [606, 49] on span "Add Tags" at bounding box center [600, 46] width 29 height 17
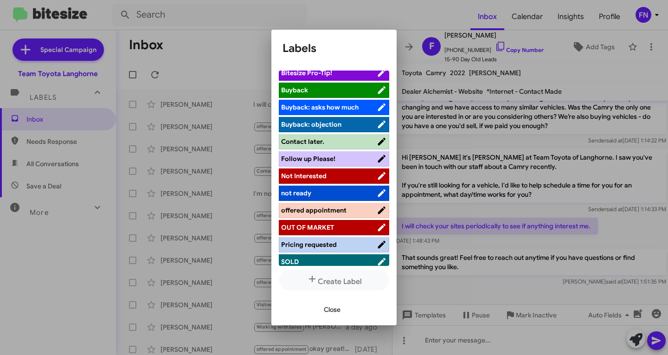
scroll to position [148, 0]
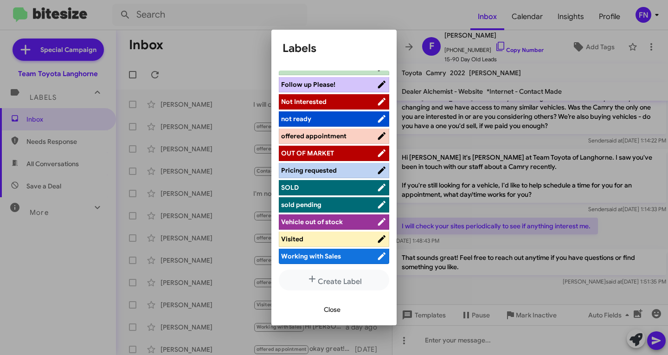
click at [345, 133] on span "offered appointment" at bounding box center [313, 136] width 65 height 8
click at [339, 307] on span "Close" at bounding box center [332, 309] width 17 height 17
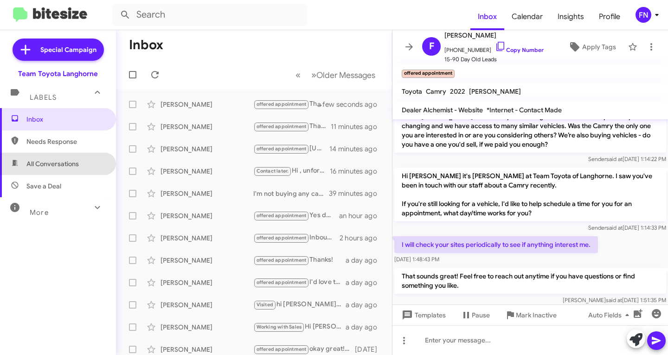
click at [77, 164] on span "All Conversations" at bounding box center [52, 163] width 52 height 9
type input "in:all-conversations"
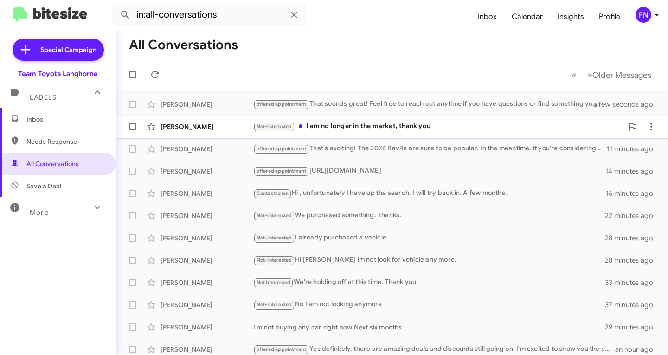
click at [206, 126] on div "Brian Duross" at bounding box center [206, 126] width 93 height 9
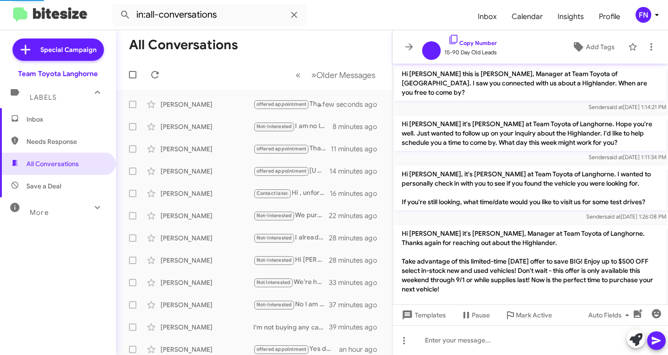
scroll to position [457, 0]
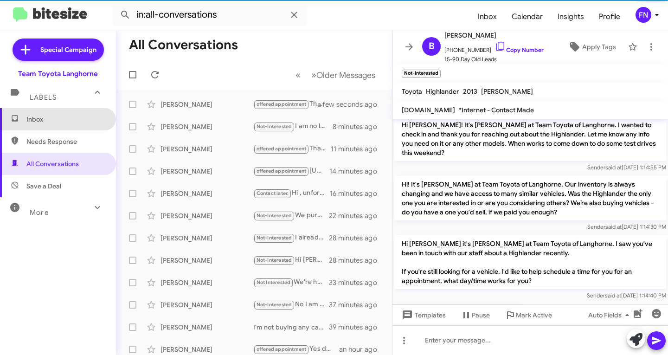
click at [72, 118] on span "Inbox" at bounding box center [65, 119] width 79 height 9
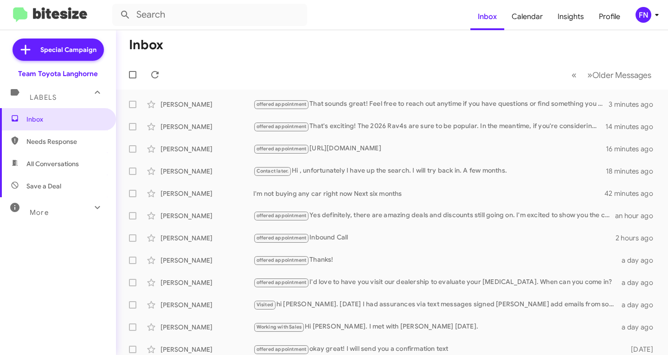
click at [52, 161] on span "All Conversations" at bounding box center [52, 163] width 52 height 9
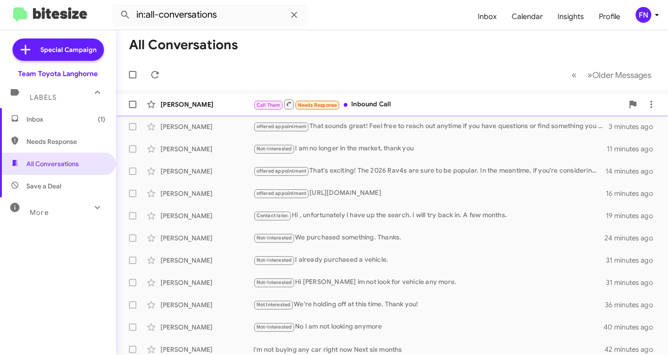
click at [209, 107] on div "[PERSON_NAME]" at bounding box center [206, 104] width 93 height 9
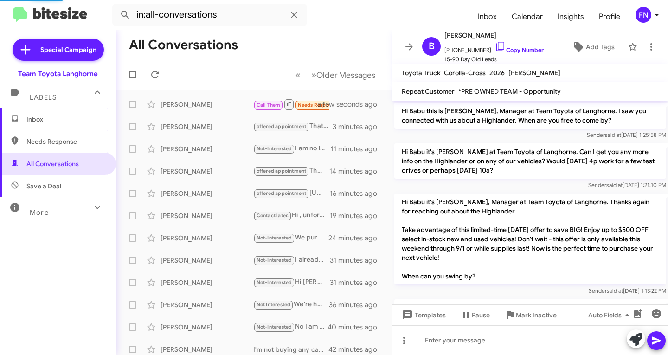
scroll to position [507, 0]
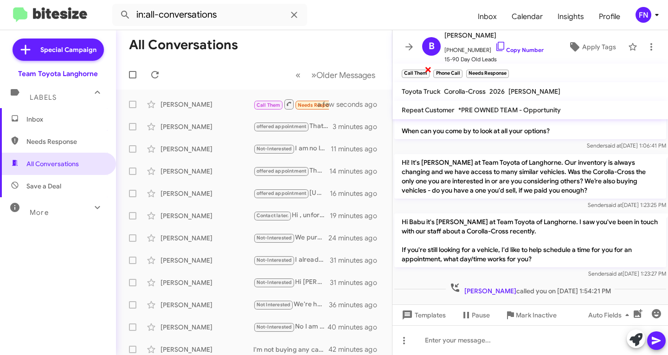
click at [427, 70] on span "×" at bounding box center [427, 69] width 7 height 11
click at [434, 70] on div "Needs Response ×" at bounding box center [455, 73] width 46 height 12
click at [432, 70] on span "×" at bounding box center [428, 69] width 7 height 11
click at [444, 71] on span "×" at bounding box center [442, 69] width 7 height 11
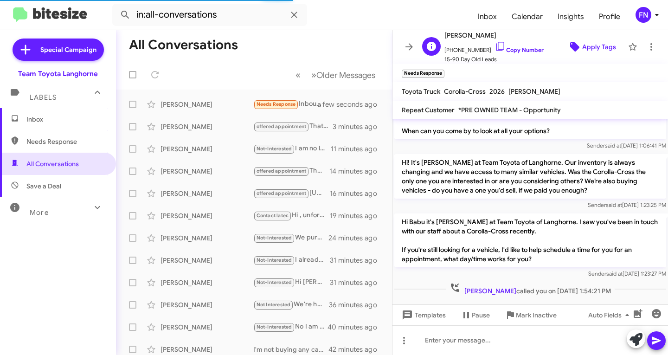
click at [583, 45] on span "Apply Tags" at bounding box center [599, 46] width 34 height 17
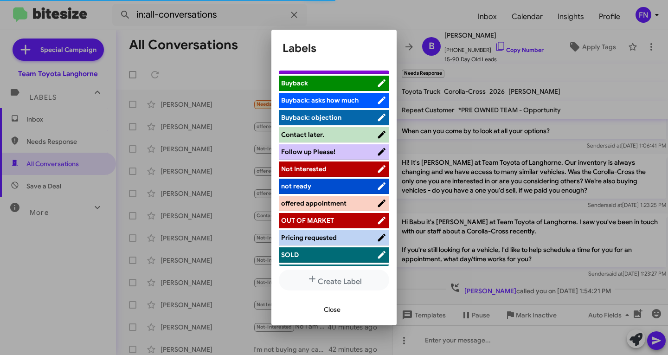
scroll to position [148, 0]
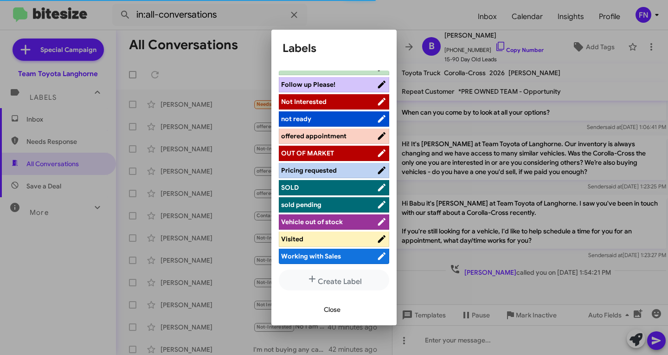
click at [338, 136] on span "offered appointment" at bounding box center [313, 136] width 65 height 8
click at [333, 305] on span "Close" at bounding box center [332, 309] width 17 height 17
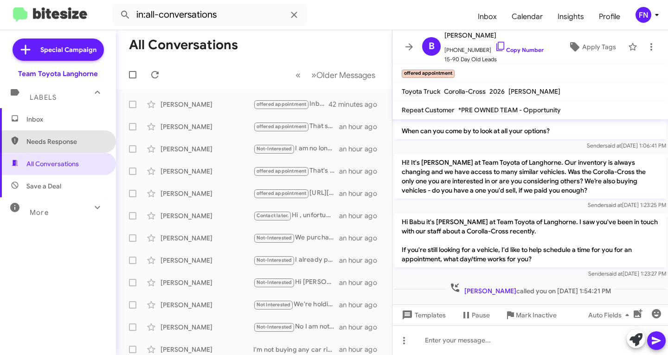
click at [64, 139] on span "Needs Response" at bounding box center [65, 141] width 79 height 9
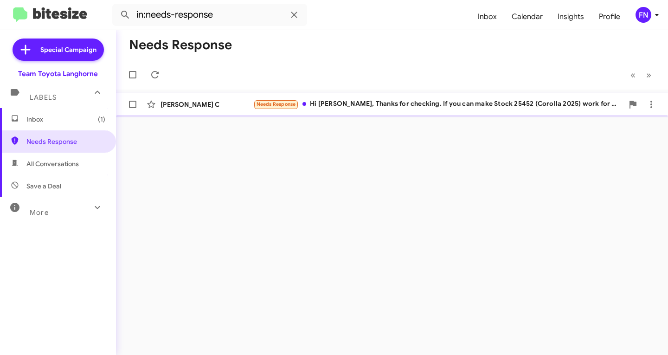
click at [219, 102] on div "[PERSON_NAME] C" at bounding box center [206, 104] width 93 height 9
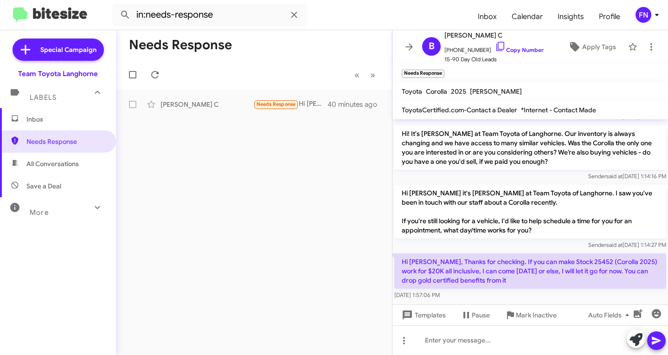
scroll to position [43, 0]
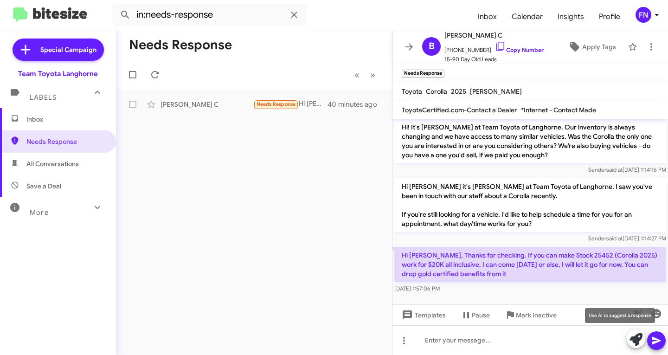
click at [636, 339] on icon at bounding box center [635, 339] width 13 height 13
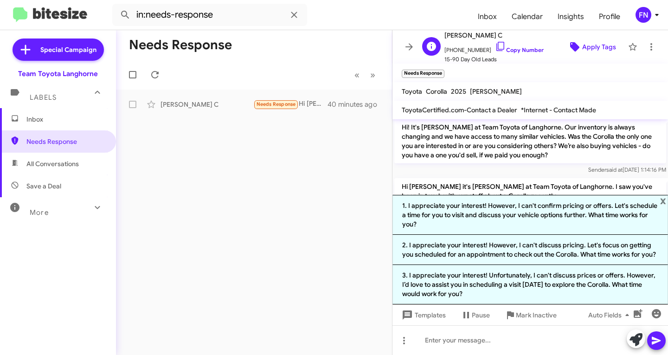
click at [582, 43] on span "Apply Tags" at bounding box center [599, 46] width 34 height 17
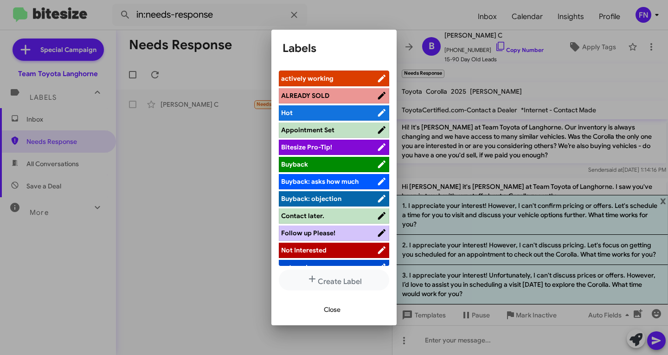
scroll to position [148, 0]
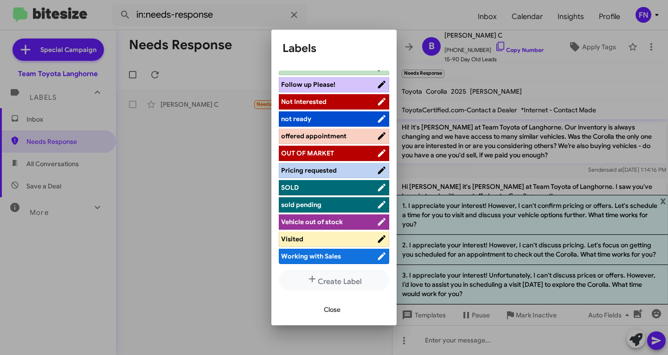
click at [528, 54] on div at bounding box center [334, 177] width 668 height 355
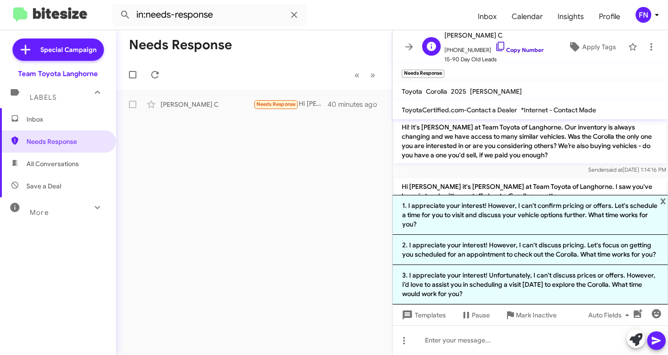
click at [524, 48] on link "Copy Number" at bounding box center [519, 49] width 49 height 7
click at [570, 64] on mat-toolbar "Needs Response ×" at bounding box center [529, 73] width 275 height 19
click at [583, 47] on span "Apply Tags" at bounding box center [599, 46] width 34 height 17
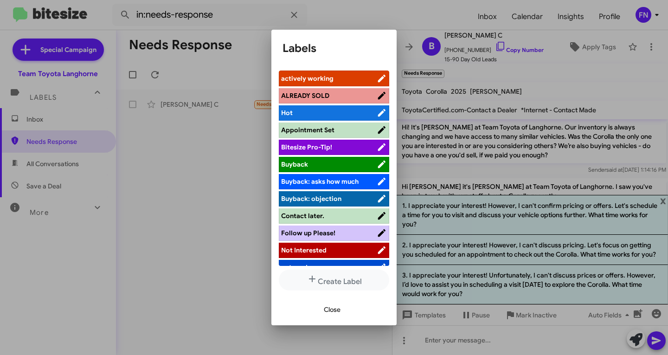
click at [330, 76] on span "actively working" at bounding box center [307, 78] width 52 height 8
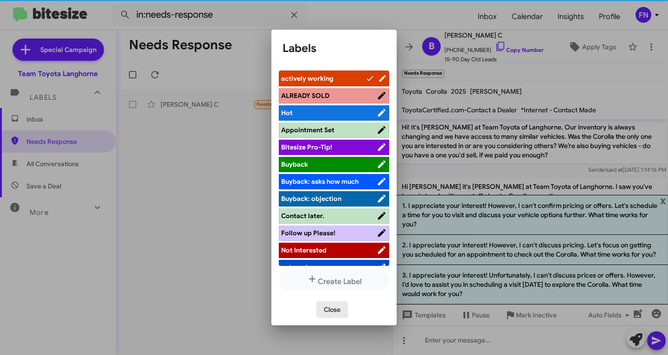
click at [329, 311] on span "Close" at bounding box center [332, 309] width 17 height 17
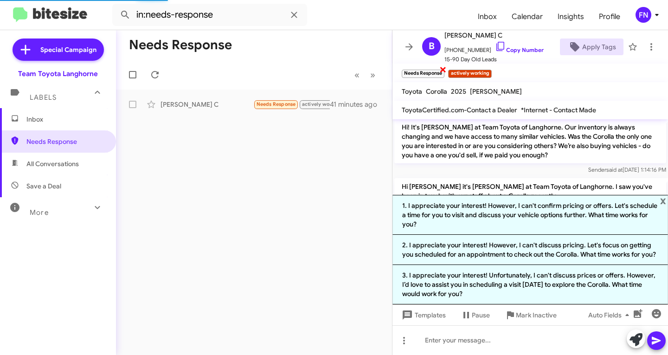
click at [446, 70] on span "×" at bounding box center [442, 69] width 7 height 11
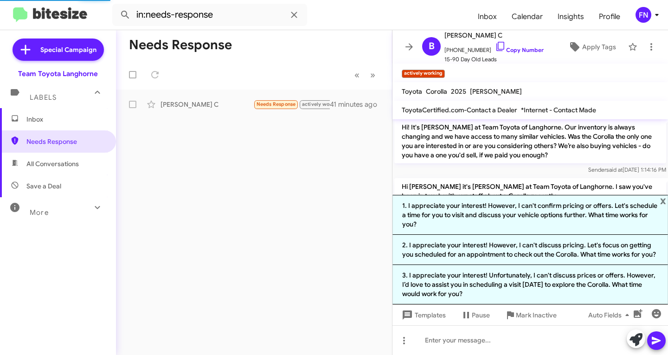
click at [81, 163] on span "All Conversations" at bounding box center [58, 164] width 116 height 22
type input "in:all-conversations"
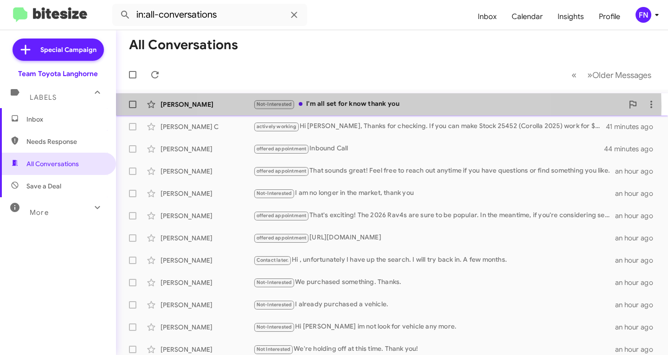
click at [370, 107] on div "Not-Interested I'm all set for know thank you" at bounding box center [438, 104] width 370 height 11
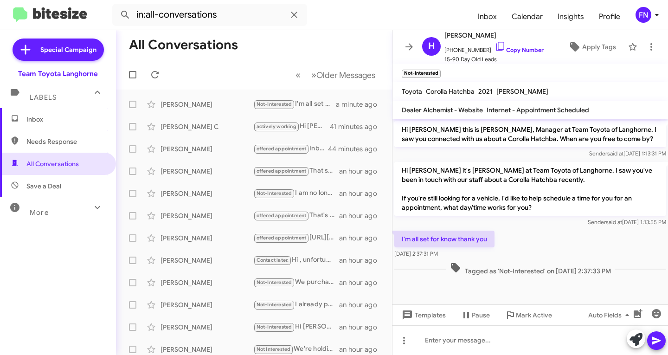
click at [640, 19] on div "FN" at bounding box center [643, 15] width 16 height 16
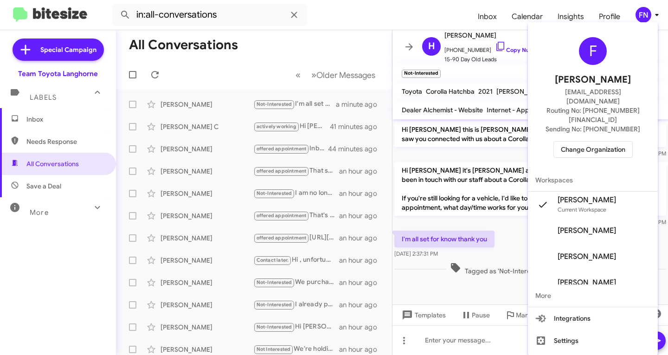
click at [576, 141] on span "Change Organization" at bounding box center [593, 149] width 64 height 16
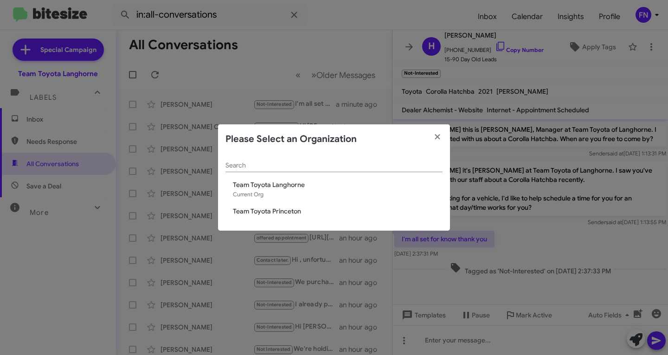
click at [273, 211] on span "Team Toyota Princeton" at bounding box center [338, 210] width 210 height 9
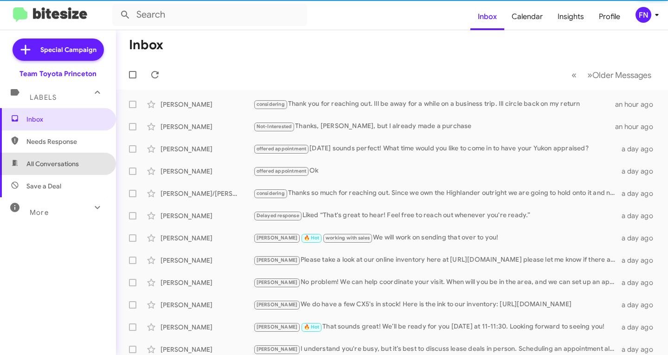
click at [68, 165] on span "All Conversations" at bounding box center [52, 163] width 52 height 9
type input "in:all-conversations"
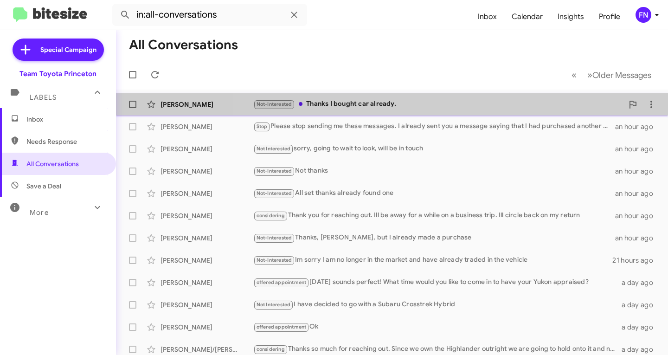
click at [435, 115] on span "Chika Ibe Not-Interested Thanks I bought car already. 24 minutes ago" at bounding box center [392, 104] width 552 height 22
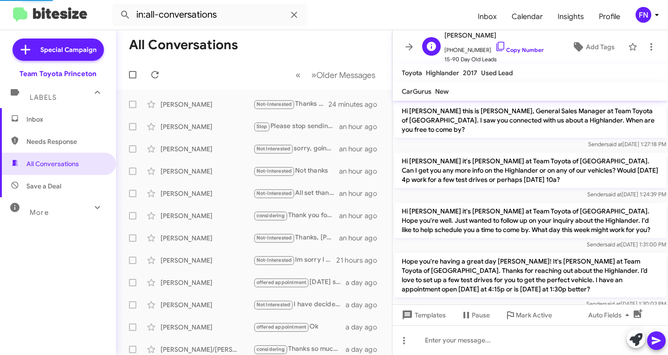
scroll to position [69, 0]
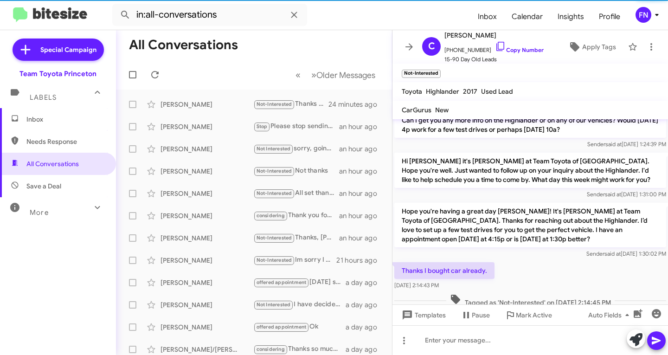
click at [644, 16] on div "FN" at bounding box center [643, 15] width 16 height 16
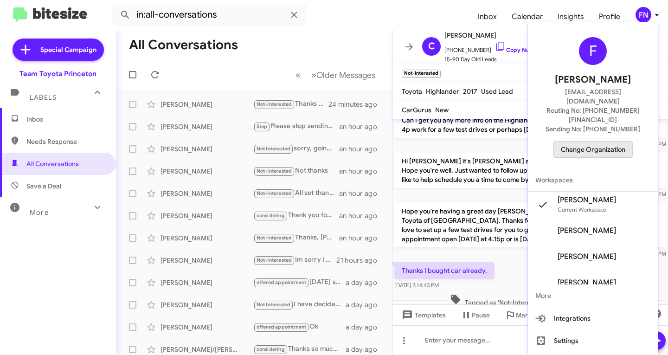
click at [579, 141] on span "Change Organization" at bounding box center [593, 149] width 64 height 16
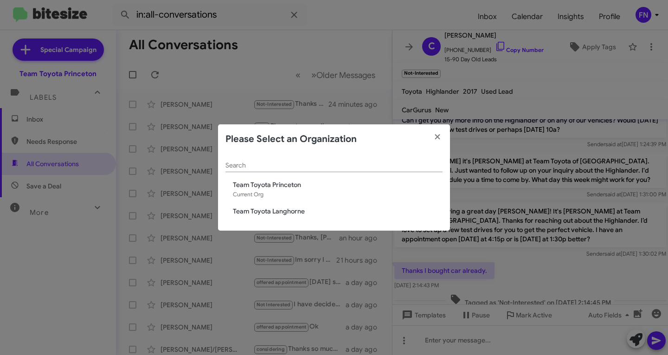
click at [265, 199] on div "Search Team Toyota Princeton Current Org Team Toyota Langhorne" at bounding box center [334, 192] width 232 height 77
click at [263, 209] on span "Team Toyota Langhorne" at bounding box center [338, 210] width 210 height 9
